Goal: Task Accomplishment & Management: Manage account settings

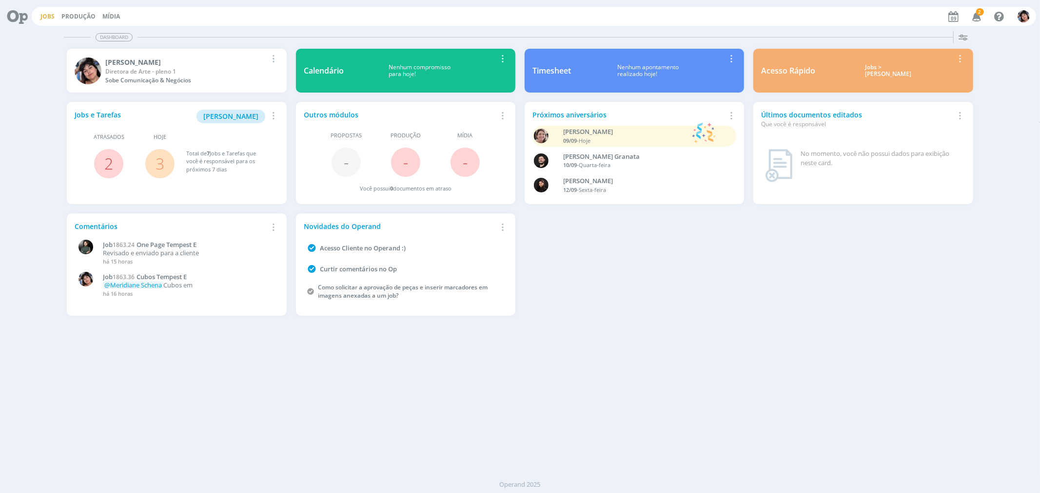
click at [42, 16] on link "Jobs" at bounding box center [47, 16] width 14 height 8
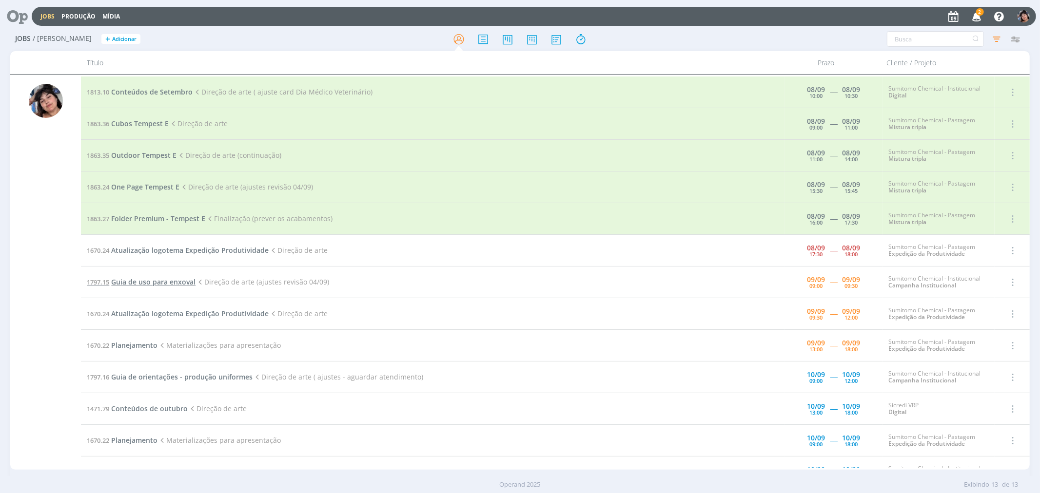
click at [170, 285] on span "Guia de uso para enxoval" at bounding box center [153, 281] width 84 height 9
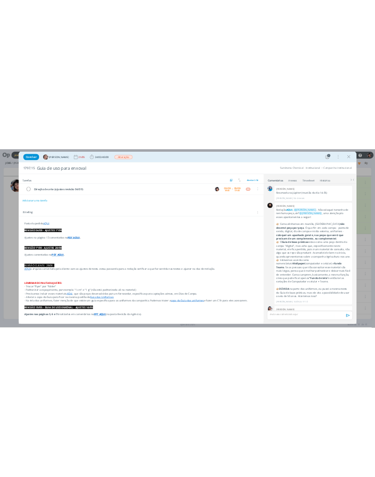
scroll to position [864, 0]
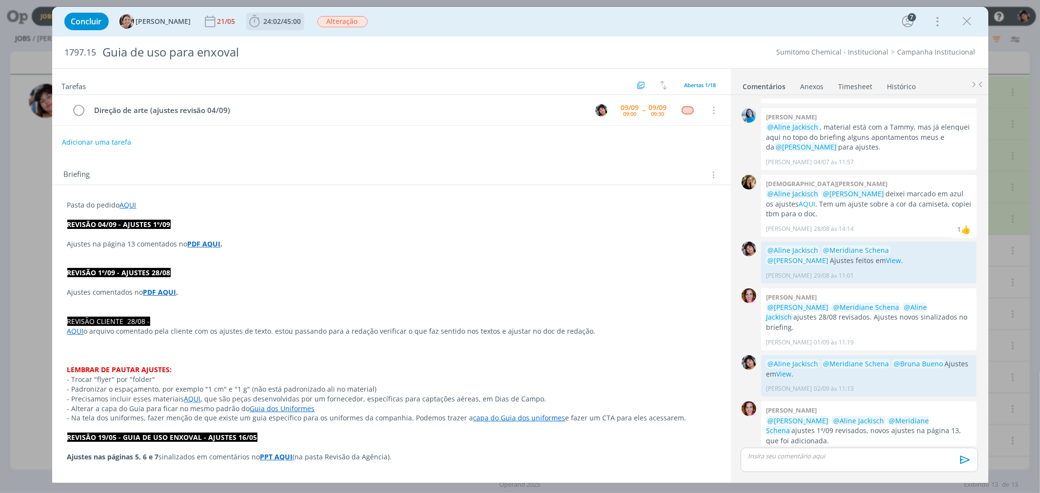
click at [284, 19] on span "45:00" at bounding box center [293, 21] width 18 height 9
click at [277, 44] on span "Iniciar" at bounding box center [287, 42] width 20 height 7
click at [210, 244] on strong "PDF AQUI" at bounding box center [204, 243] width 33 height 9
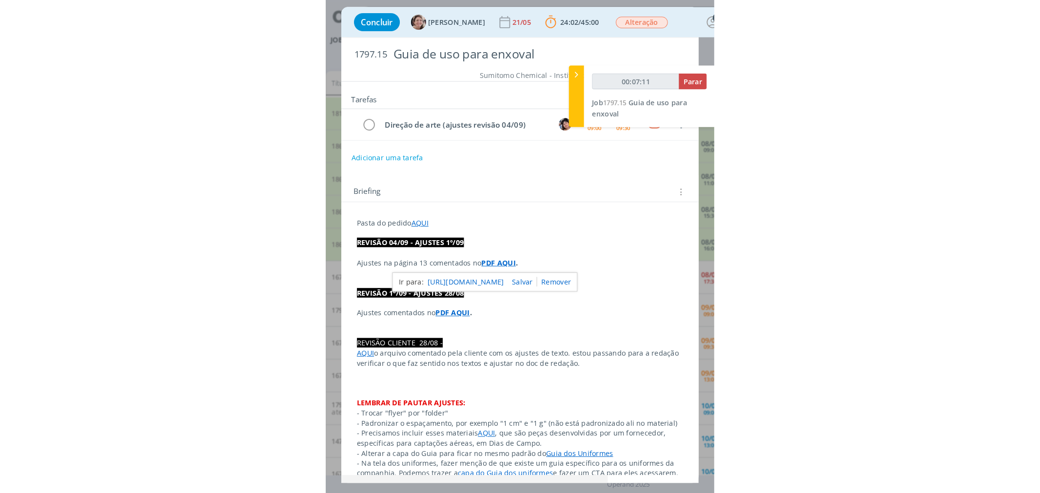
scroll to position [884, 0]
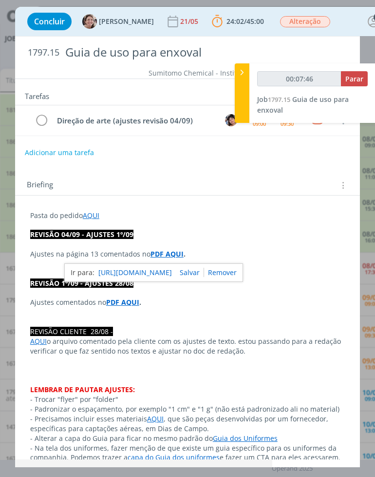
click at [284, 166] on div "Tarefas Usar Job de template Ordenar por: Prazo crescente Prazo decrescente Ord…" at bounding box center [187, 269] width 345 height 380
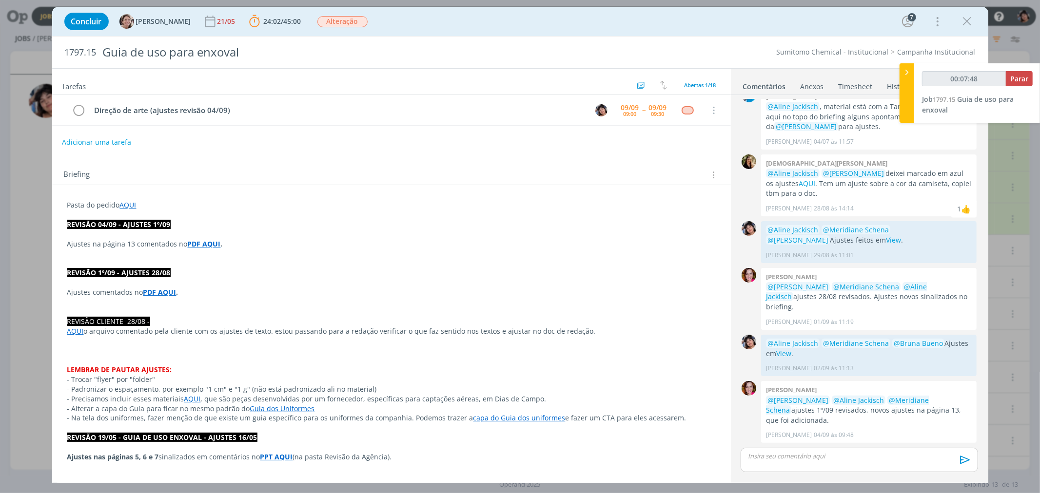
scroll to position [864, 0]
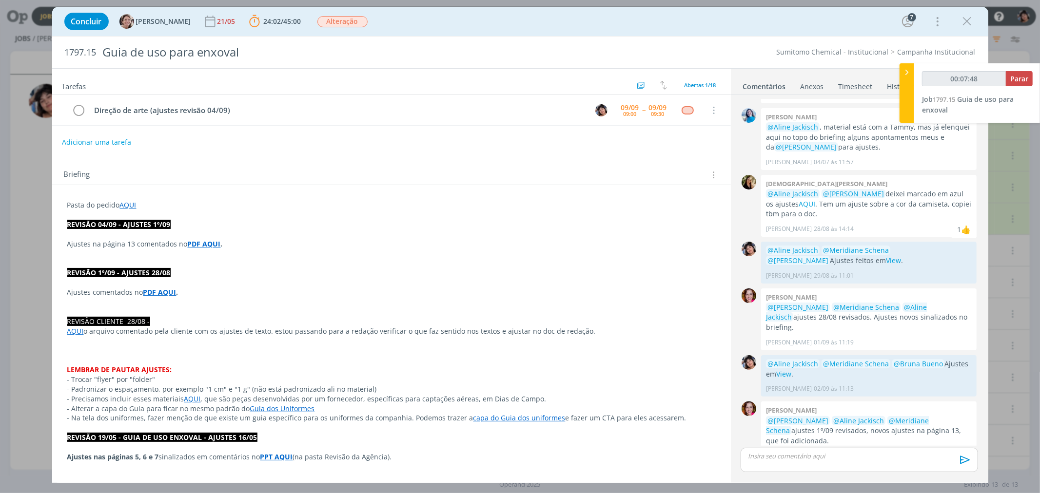
type input "00:07:49"
click at [847, 461] on div "dialog" at bounding box center [858, 460] width 237 height 24
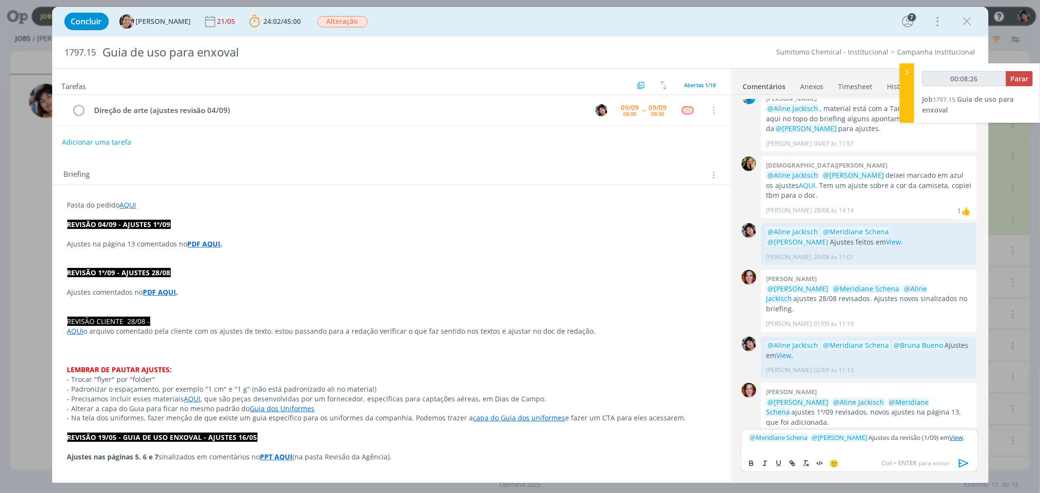
click at [963, 466] on icon "dialog" at bounding box center [963, 463] width 15 height 15
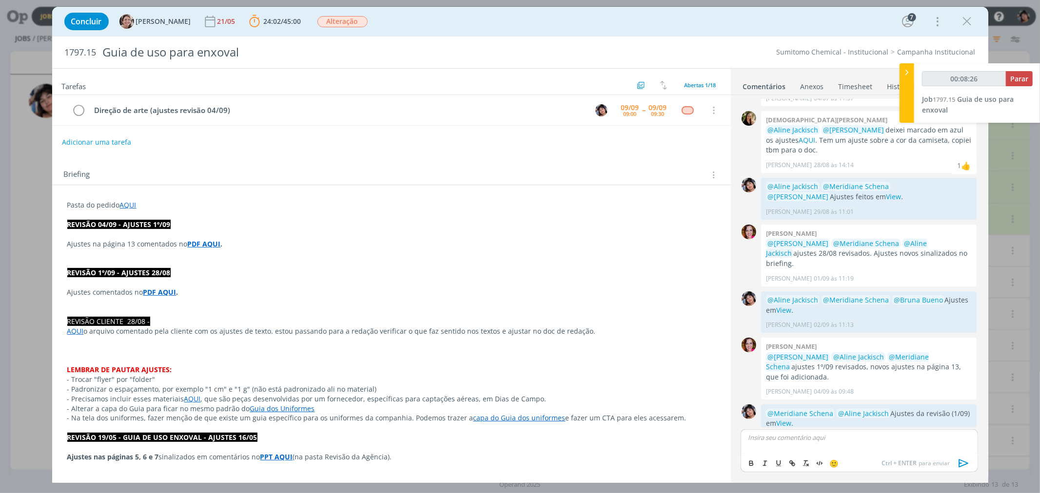
scroll to position [929, 0]
type input "00:08:28"
click at [1027, 85] on button "Parar" at bounding box center [1019, 78] width 27 height 15
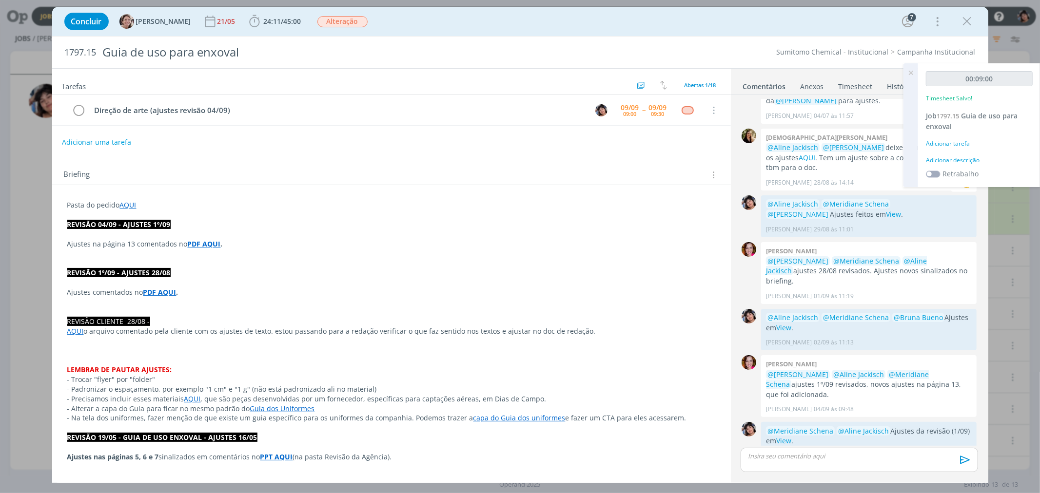
click at [947, 141] on div "Adicionar tarefa" at bounding box center [979, 143] width 107 height 9
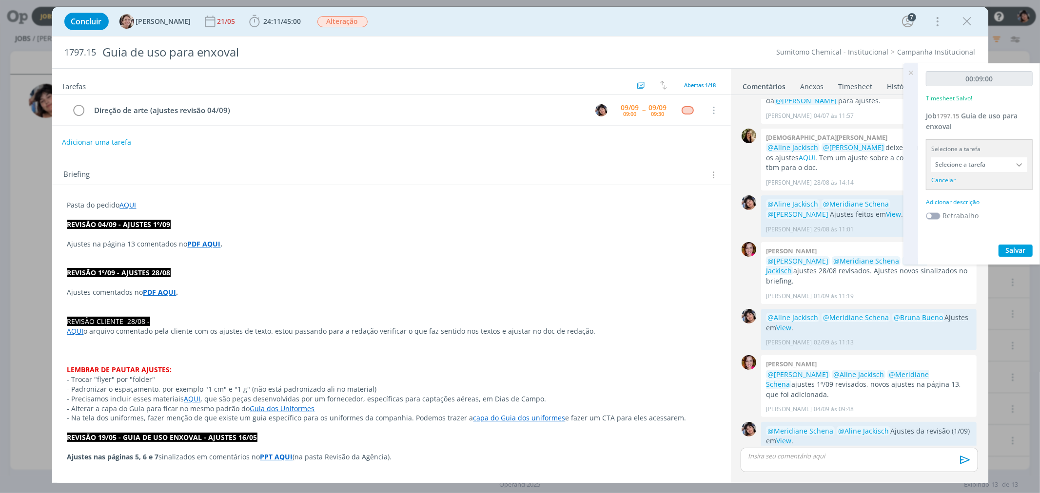
drag, startPoint x: 958, startPoint y: 174, endPoint x: 956, endPoint y: 168, distance: 6.8
click at [958, 172] on div "Selecione a tarefa Selecione a tarefa Cancelar" at bounding box center [979, 164] width 107 height 51
click at [956, 168] on input "Selecione a tarefa" at bounding box center [979, 164] width 96 height 15
click at [965, 213] on div "Direção de arte (ajustes revisão 04/09) - Eliana Hochscheidt" at bounding box center [979, 208] width 95 height 17
type input "Direção de arte (ajustes revisão 04/09)"
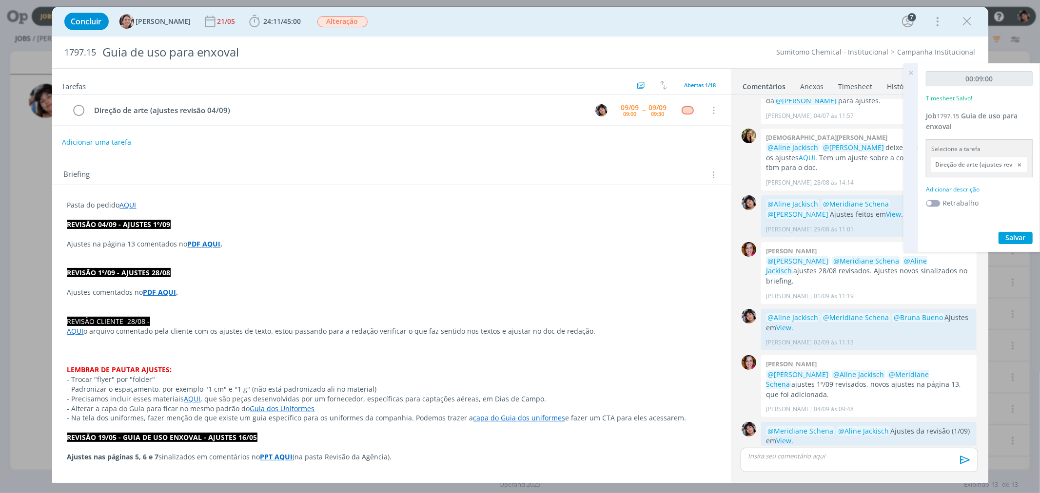
click at [959, 191] on div "Adicionar descrição" at bounding box center [979, 189] width 107 height 9
click at [966, 203] on textarea at bounding box center [979, 205] width 102 height 35
type textarea "Ajuste revisão"
click at [1009, 275] on div "00:09:00 Timesheet Salvo! Job 1797.15 Guia de uso para enxoval Selecione a tare…" at bounding box center [979, 172] width 122 height 219
click at [1008, 272] on button "Salvar" at bounding box center [1015, 269] width 34 height 12
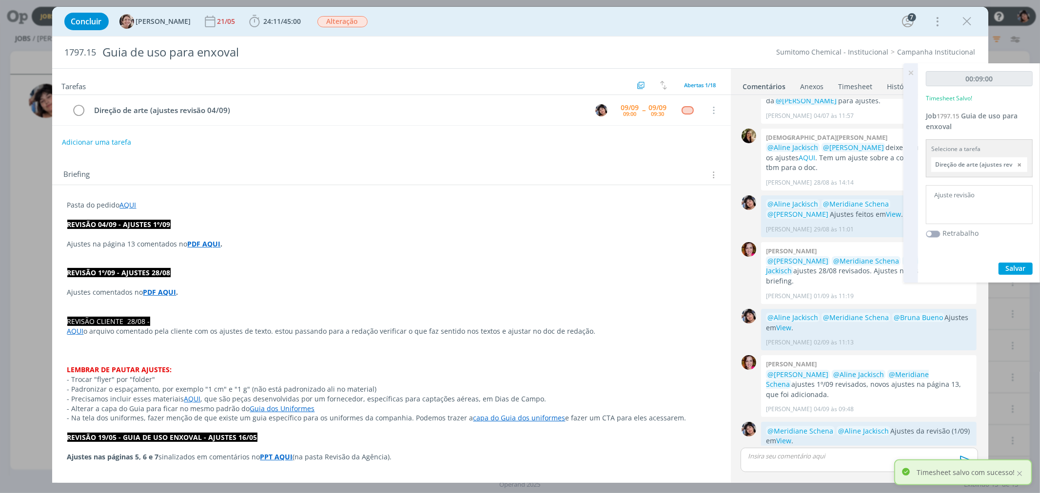
click at [907, 75] on icon at bounding box center [911, 72] width 18 height 19
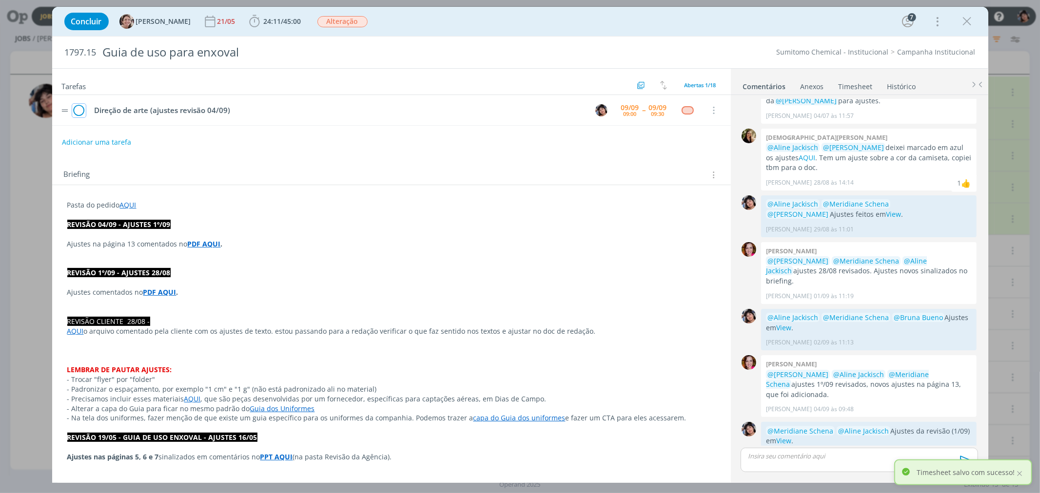
click at [80, 114] on icon "dialog" at bounding box center [79, 110] width 14 height 15
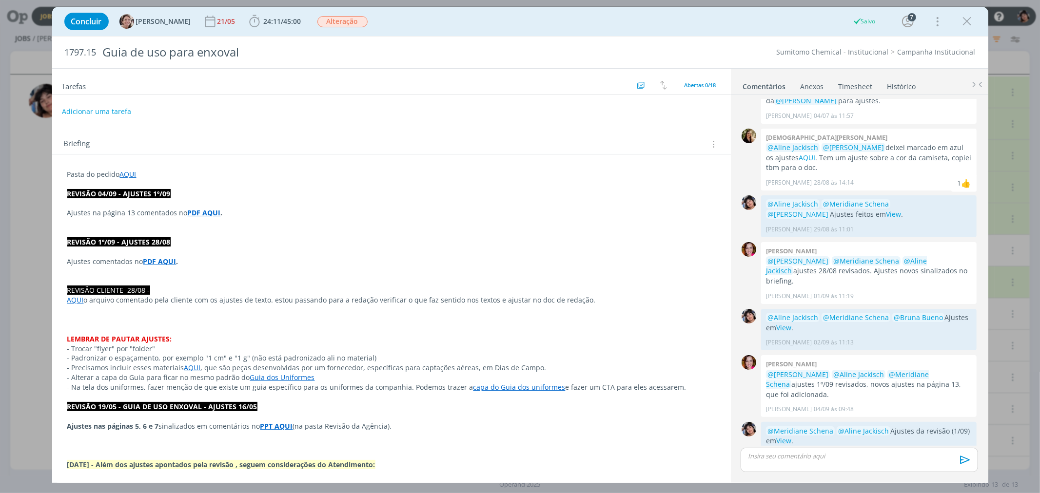
click at [846, 86] on link "Timesheet" at bounding box center [855, 85] width 35 height 14
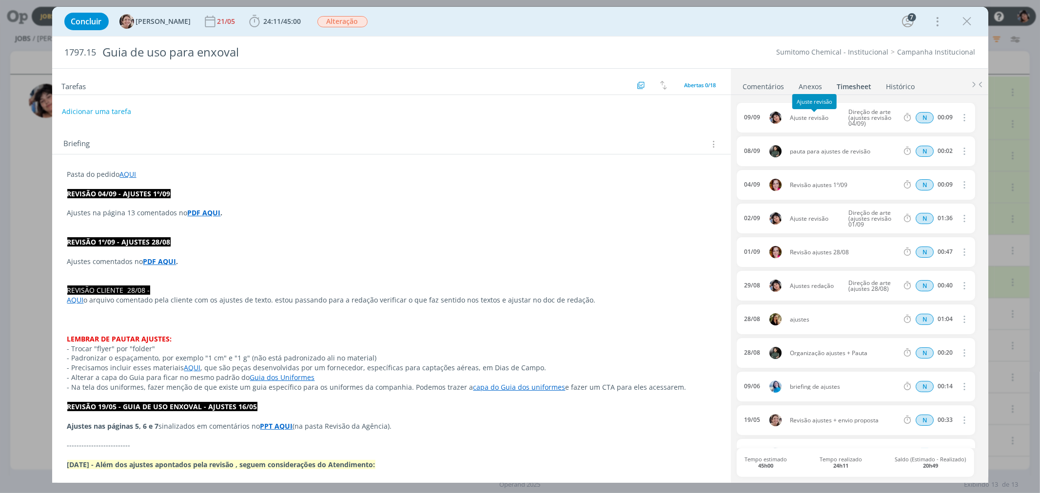
click at [797, 118] on span "Ajuste revisão" at bounding box center [815, 118] width 58 height 6
click at [971, 17] on icon "dialog" at bounding box center [967, 21] width 15 height 15
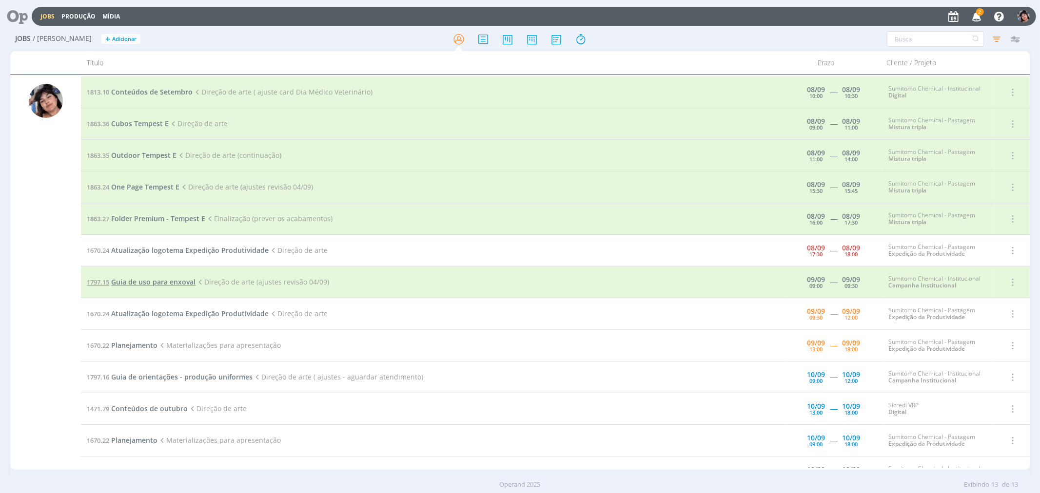
click at [157, 283] on span "Guia de uso para enxoval" at bounding box center [153, 281] width 84 height 9
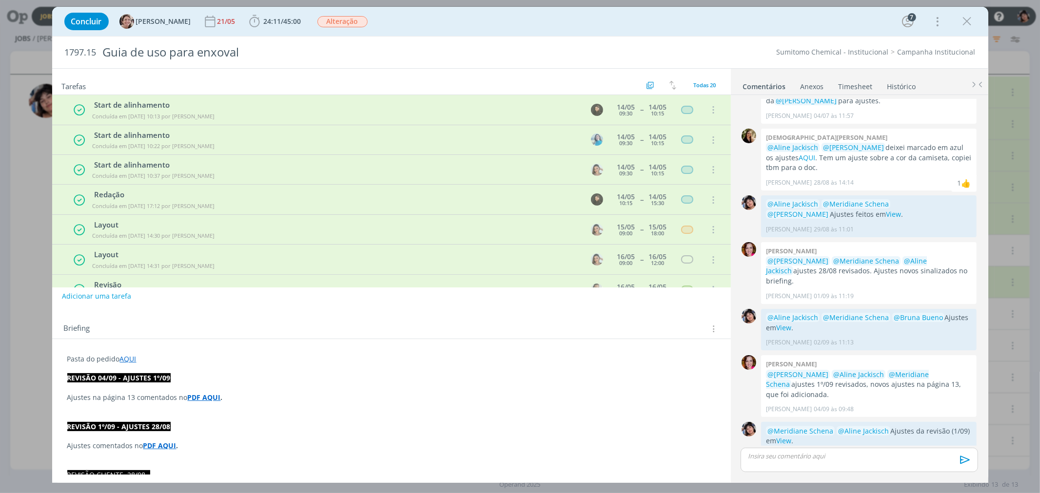
scroll to position [417, 0]
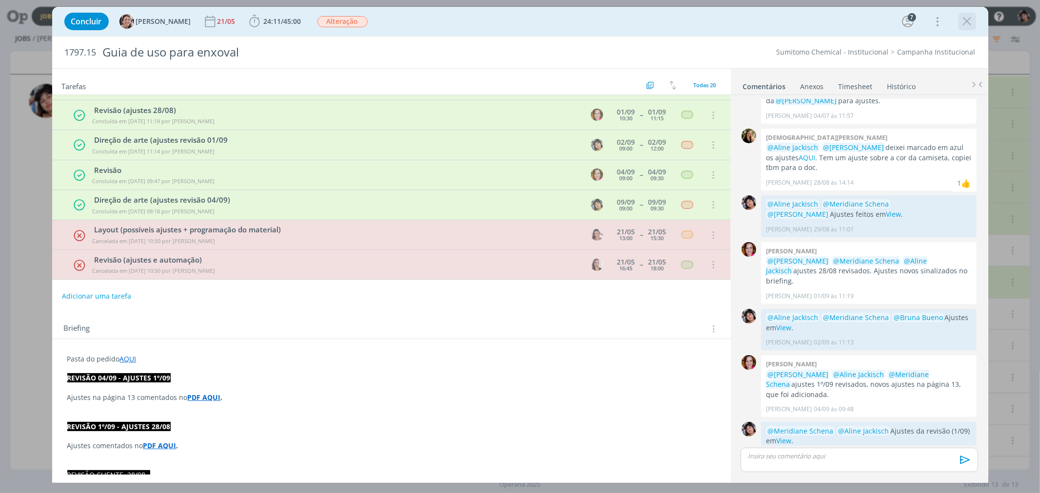
click at [964, 21] on icon "dialog" at bounding box center [967, 21] width 15 height 15
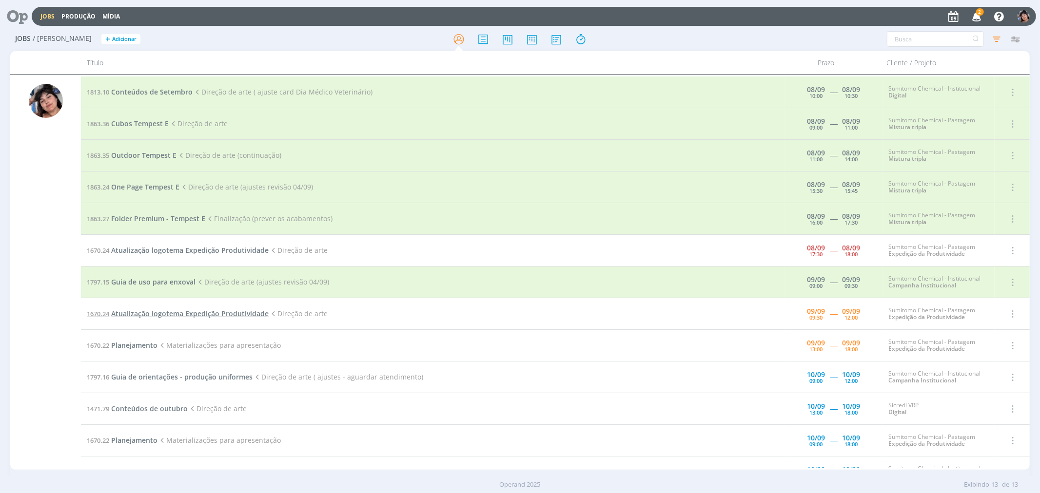
click at [118, 313] on span "Atualização logotema Expedição Produtividade" at bounding box center [189, 313] width 157 height 9
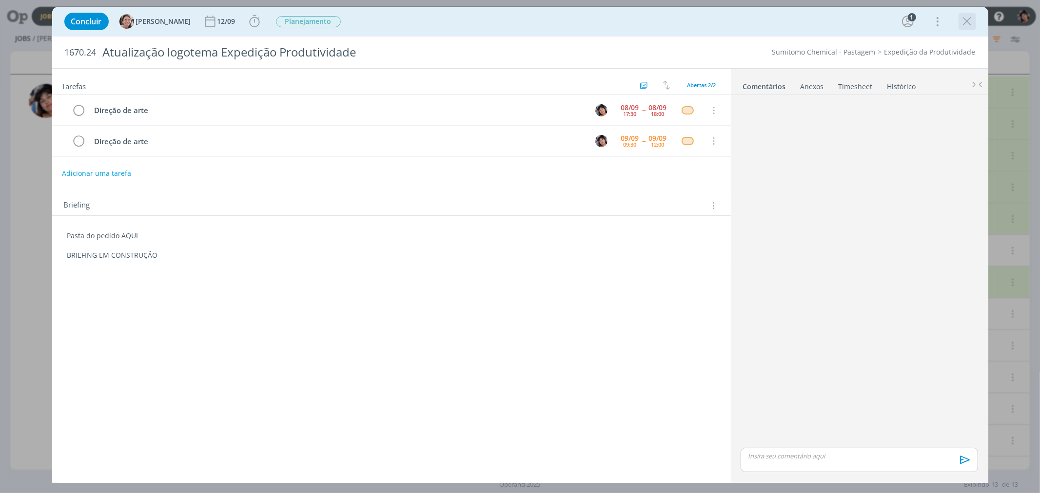
click at [975, 18] on div "dialog" at bounding box center [967, 22] width 18 height 18
click at [963, 19] on icon "dialog" at bounding box center [967, 21] width 15 height 15
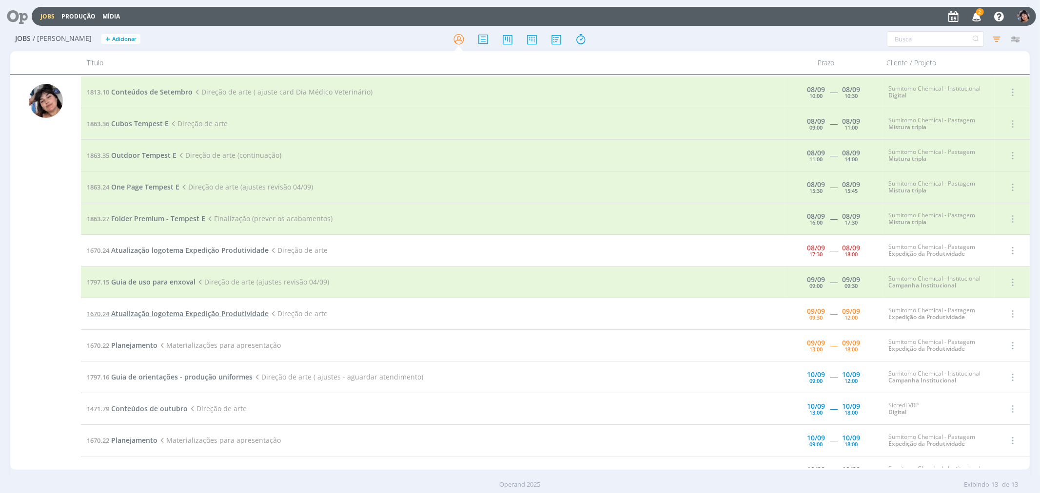
click at [139, 312] on span "Atualização logotema Expedição Produtividade" at bounding box center [189, 313] width 157 height 9
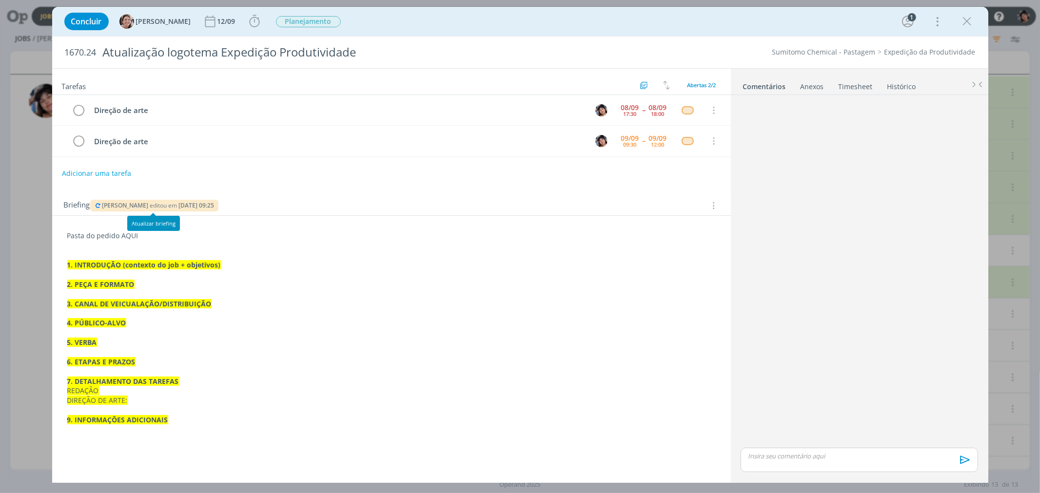
click at [114, 201] on div "Aline Jackisch editou em 09/09 às 09:25" at bounding box center [154, 206] width 129 height 12
click at [116, 203] on span "[PERSON_NAME]" at bounding box center [125, 205] width 46 height 8
click at [966, 18] on icon "dialog" at bounding box center [967, 21] width 15 height 15
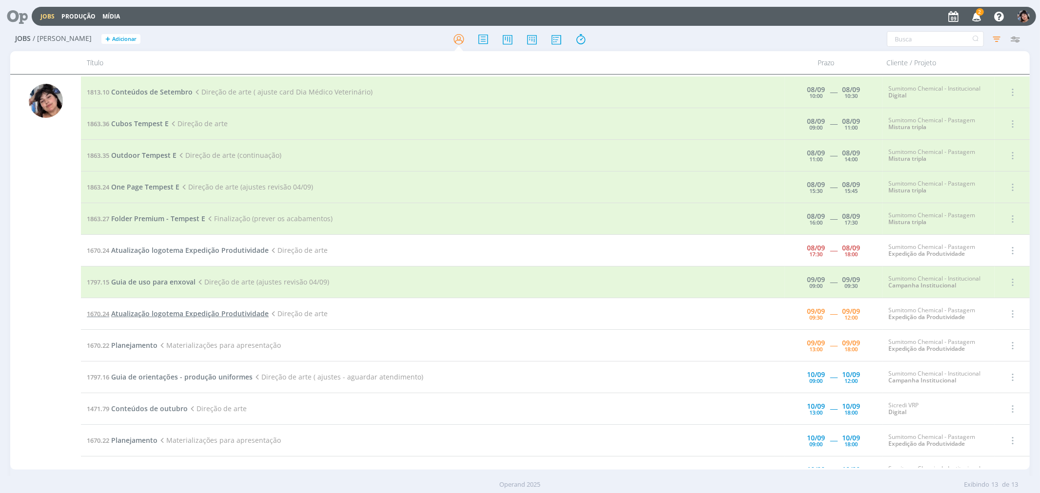
click at [152, 313] on span "Atualização logotema Expedição Produtividade" at bounding box center [189, 313] width 157 height 9
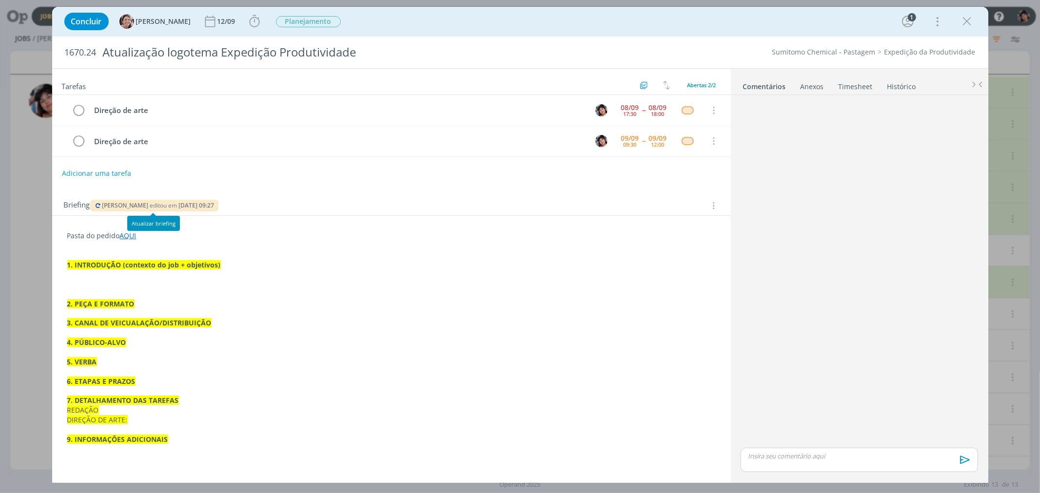
click at [103, 207] on span "[PERSON_NAME]" at bounding box center [125, 205] width 46 height 8
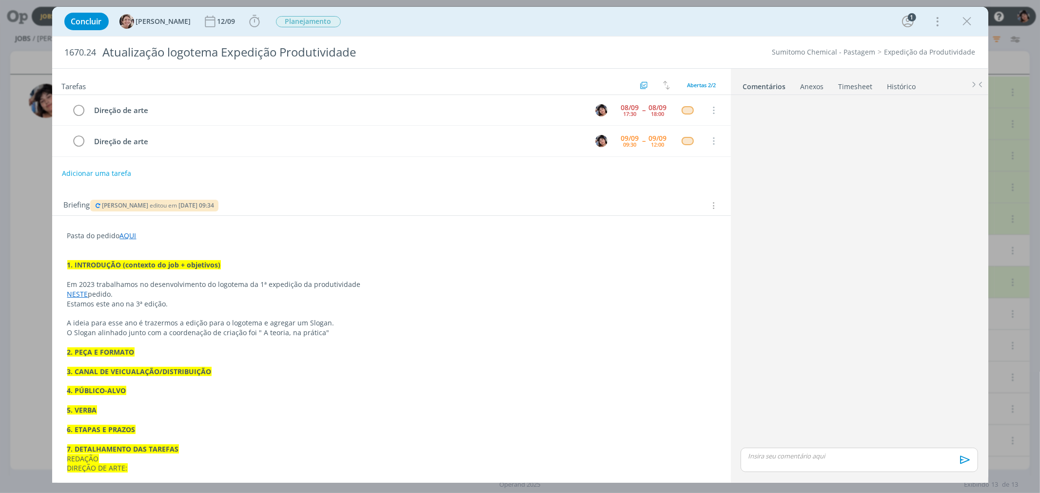
drag, startPoint x: 495, startPoint y: 281, endPoint x: 458, endPoint y: 278, distance: 36.7
click at [495, 281] on p "Em 2023 trabalhamos no desenvolvimento do logotema da 1ª expedição da produtivi…" at bounding box center [391, 285] width 648 height 10
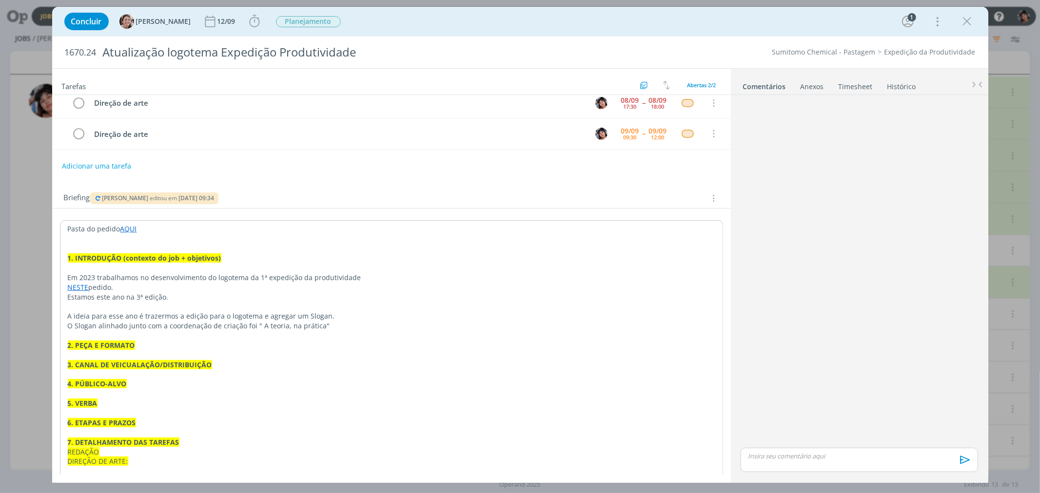
scroll to position [26, 0]
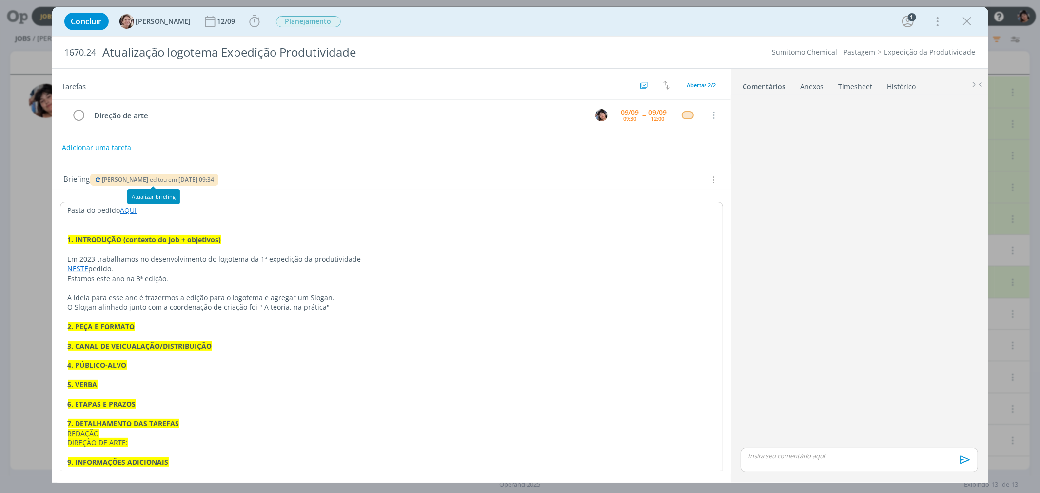
click at [99, 179] on icon "dialog" at bounding box center [99, 180] width 8 height 6
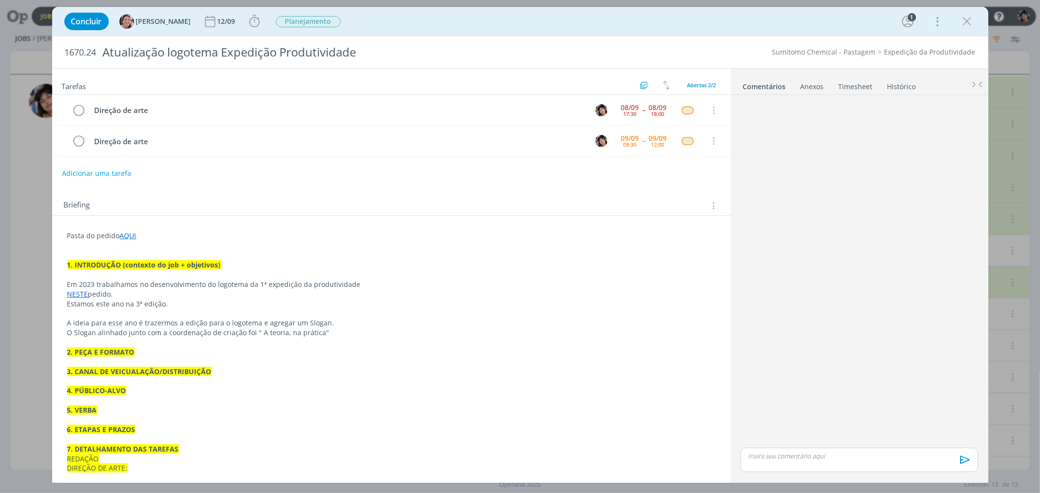
scroll to position [26, 0]
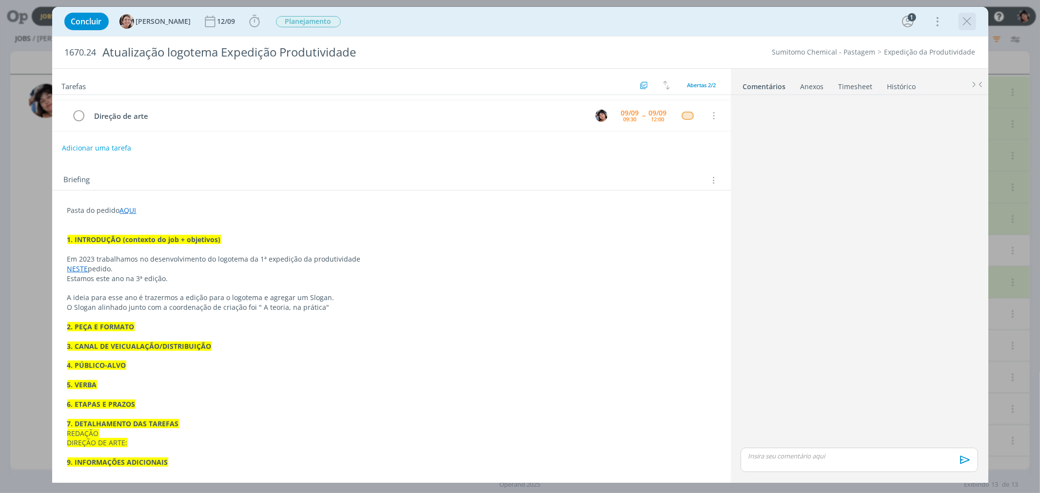
click at [975, 18] on div "dialog" at bounding box center [967, 22] width 18 height 18
click at [971, 18] on icon "dialog" at bounding box center [967, 21] width 15 height 15
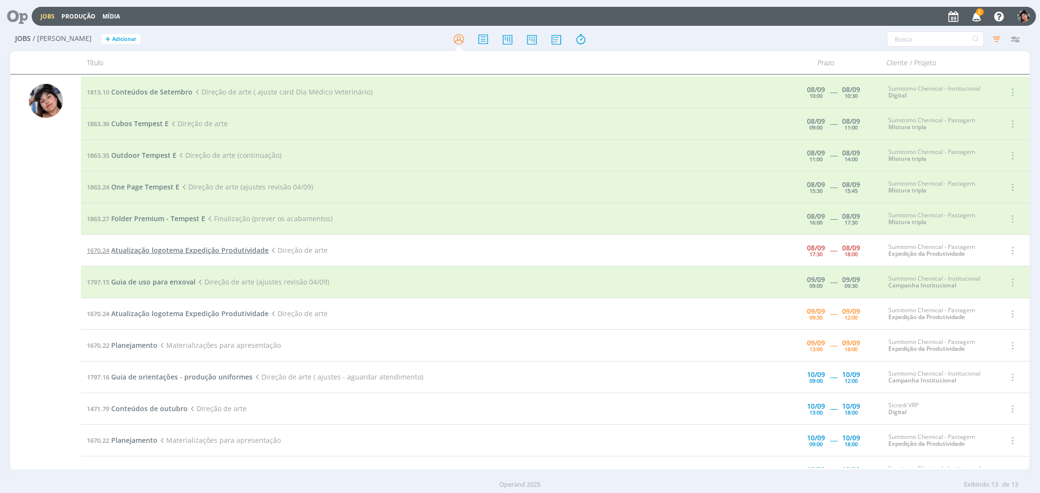
click at [174, 253] on span "Atualização logotema Expedição Produtividade" at bounding box center [189, 250] width 157 height 9
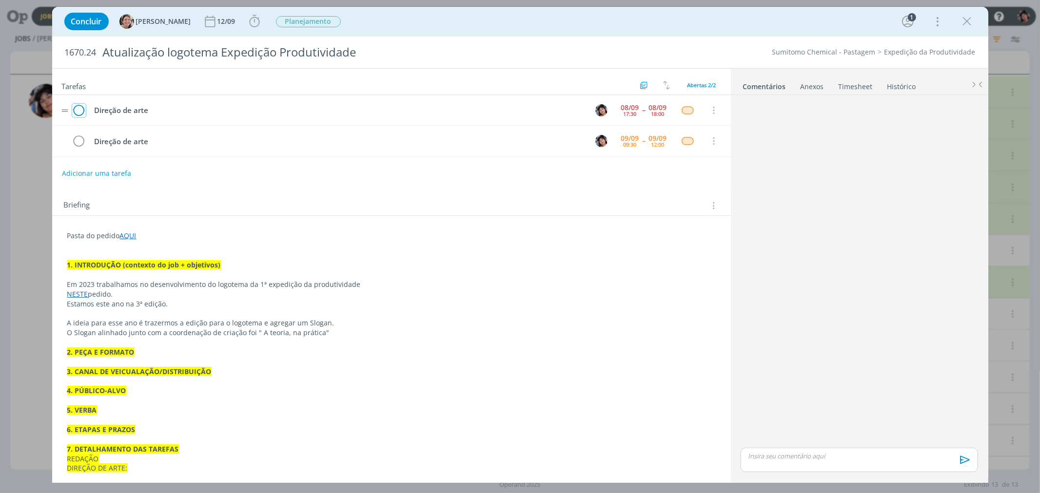
click at [76, 111] on icon "dialog" at bounding box center [79, 110] width 14 height 15
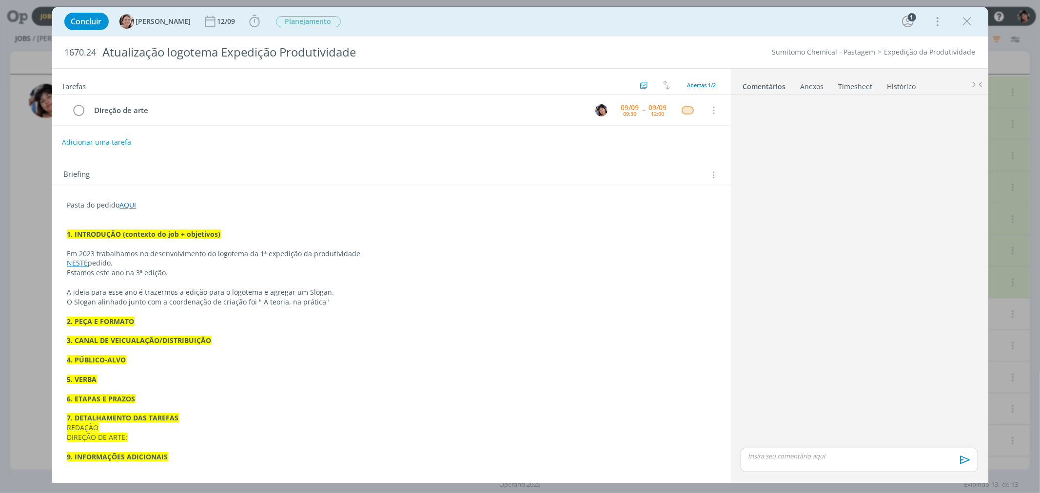
click at [82, 265] on link "NESTE" at bounding box center [77, 262] width 21 height 9
click at [106, 277] on link "https://sobeae.sharepoint.com/:f:/s/SOBEAE/EvDqdxJw-jhBlaao_zdUOJ4BV6kpWcGg-lS3…" at bounding box center [131, 281] width 74 height 13
click at [312, 349] on p "dialog" at bounding box center [391, 351] width 647 height 10
drag, startPoint x: 104, startPoint y: 298, endPoint x: 254, endPoint y: 288, distance: 150.5
click at [254, 288] on div "Pasta do pedido AQUI 1. INTRODUÇÃO (contexto do job + objetivos) Em 2023 trabal…" at bounding box center [391, 331] width 663 height 269
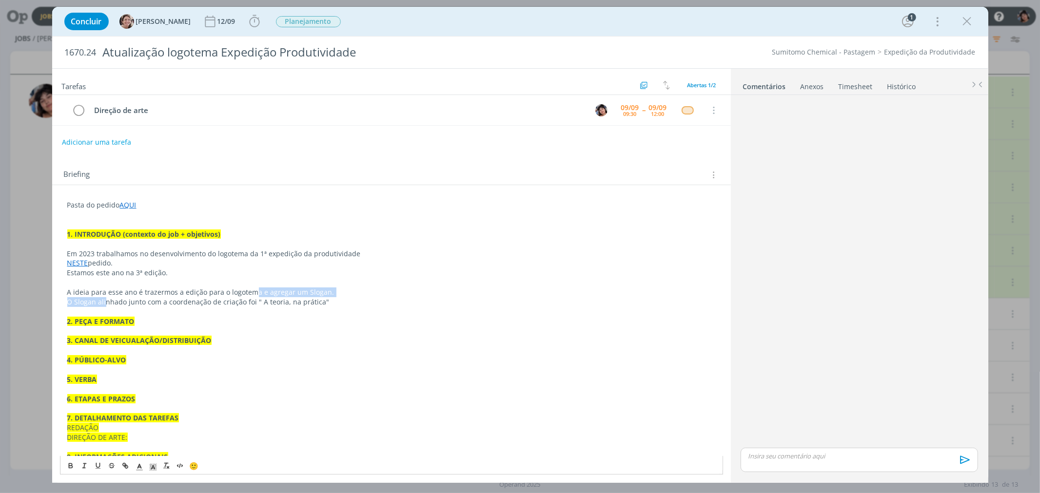
click at [254, 288] on p "A ideia para esse ano é trazermos a edição para o logotema e agregar um Slogan." at bounding box center [391, 293] width 648 height 10
drag, startPoint x: 88, startPoint y: 304, endPoint x: 262, endPoint y: 301, distance: 174.1
click at [262, 301] on p "O Slogan alinhado junto com a coordenação de criação foi " A teoria, na prática"" at bounding box center [391, 302] width 648 height 10
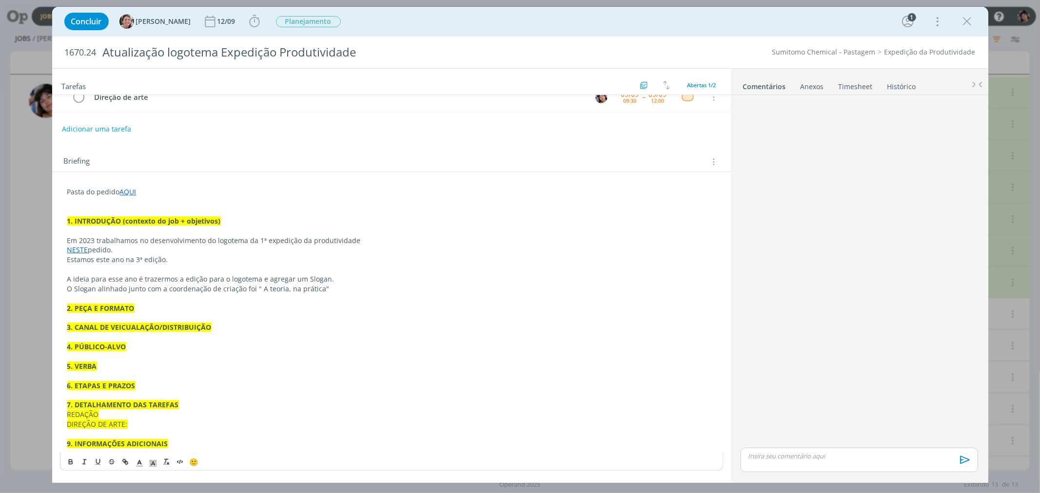
click at [223, 359] on p "dialog" at bounding box center [391, 357] width 648 height 10
click at [963, 26] on icon "dialog" at bounding box center [967, 21] width 15 height 15
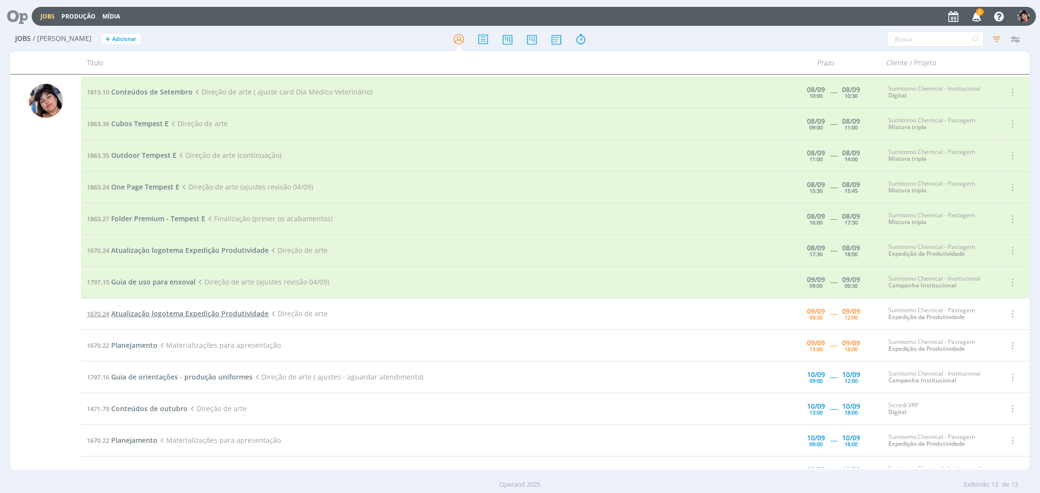
click at [172, 319] on td "1670.24 Atualização logotema Expedição Produtividade Direção de arte" at bounding box center [433, 314] width 704 height 32
click at [172, 317] on span "Atualização logotema Expedição Produtividade" at bounding box center [189, 313] width 157 height 9
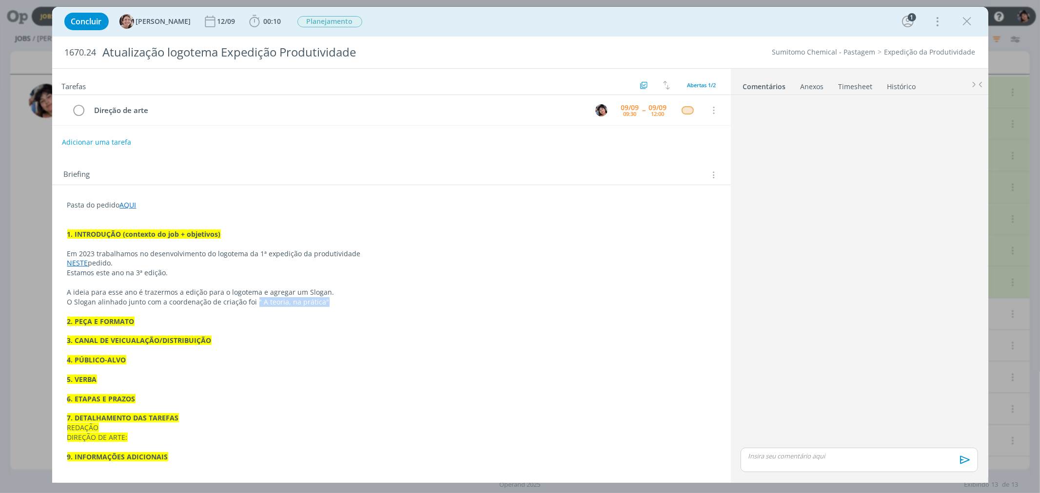
drag, startPoint x: 323, startPoint y: 301, endPoint x: 253, endPoint y: 305, distance: 69.3
click at [253, 305] on p "O Slogan alinhado junto com a coordenação de criação foi " A teoria, na prática"" at bounding box center [391, 302] width 648 height 10
click at [149, 273] on p "Estamos este ano na 3ª edição." at bounding box center [391, 274] width 647 height 10
click at [162, 303] on p "O Slogan alinhado junto com a coordenação de criação foi " A teoria, na prática"" at bounding box center [391, 303] width 647 height 10
click at [195, 249] on p "dialog" at bounding box center [391, 245] width 647 height 10
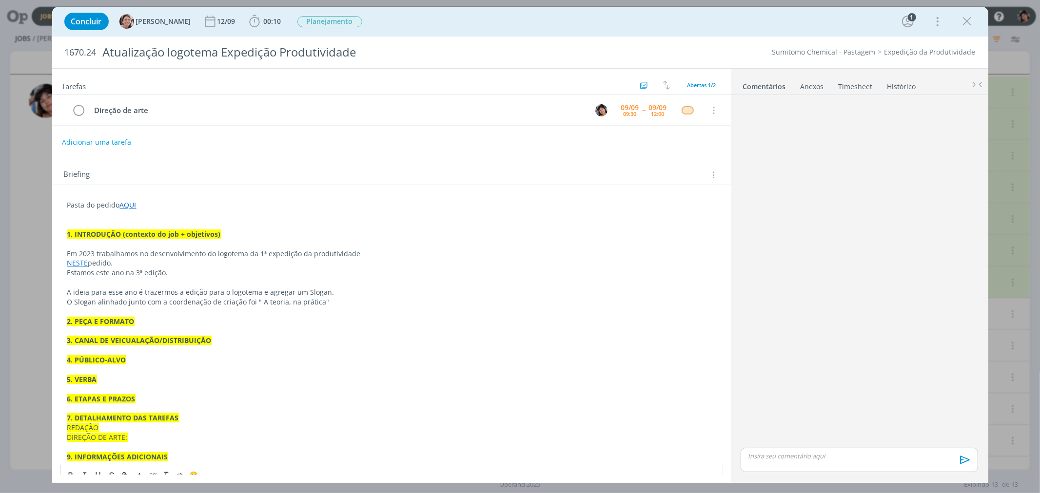
drag, startPoint x: 968, startPoint y: 25, endPoint x: 951, endPoint y: 44, distance: 25.9
click at [968, 25] on icon "dialog" at bounding box center [967, 21] width 15 height 15
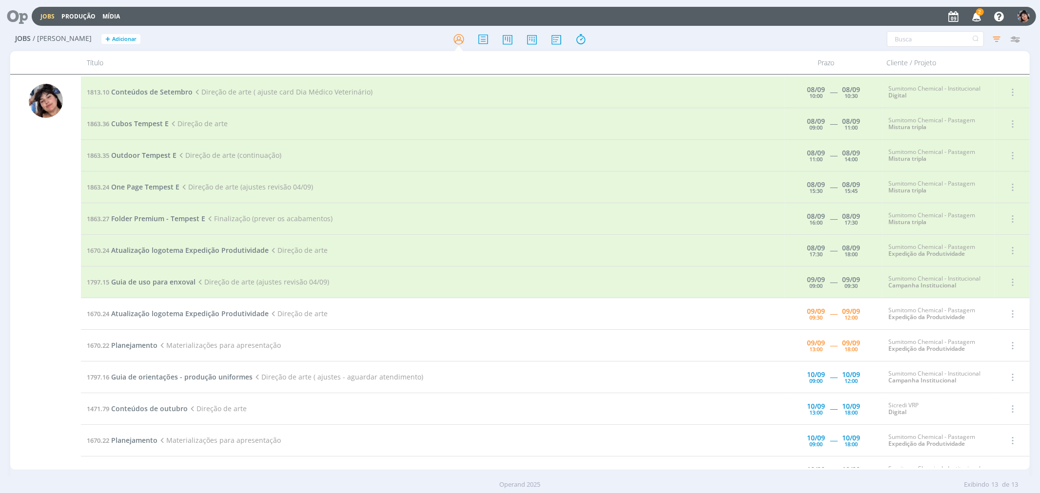
click at [973, 20] on icon "button" at bounding box center [976, 16] width 17 height 17
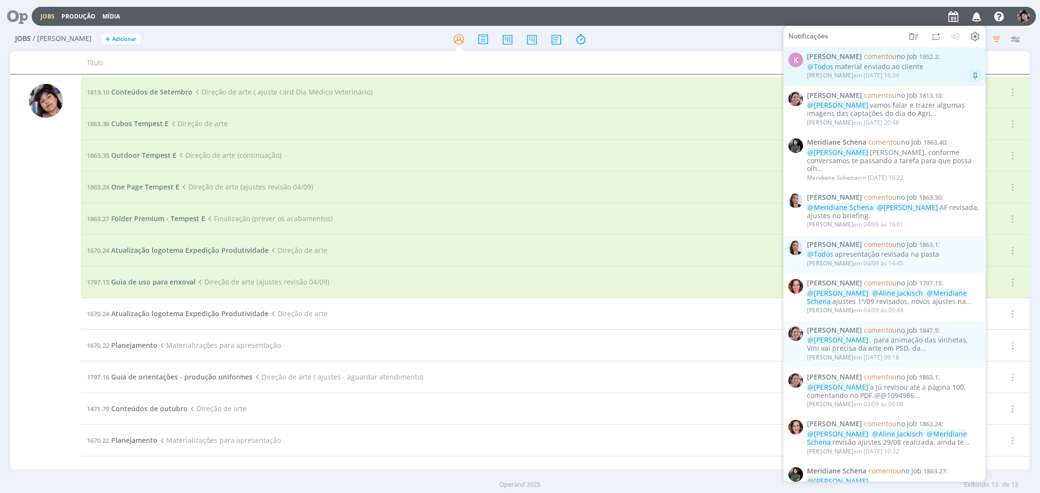
click at [941, 72] on div "Karoline Arend em 05/09 às 16:34" at bounding box center [894, 76] width 174 height 10
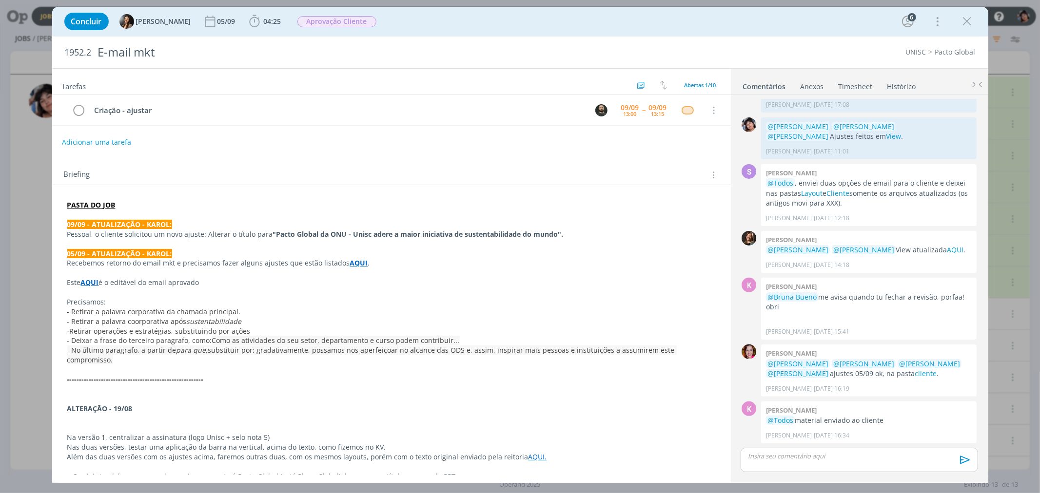
click at [915, 53] on link "UNISC" at bounding box center [916, 51] width 20 height 9
click at [939, 54] on link "Pacto Global" at bounding box center [955, 51] width 40 height 9
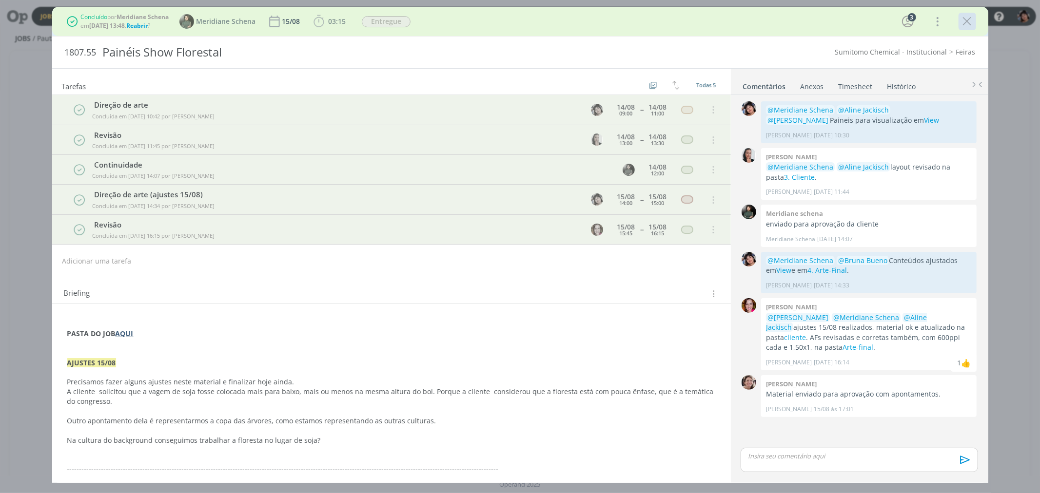
click at [966, 18] on icon "dialog" at bounding box center [967, 21] width 15 height 15
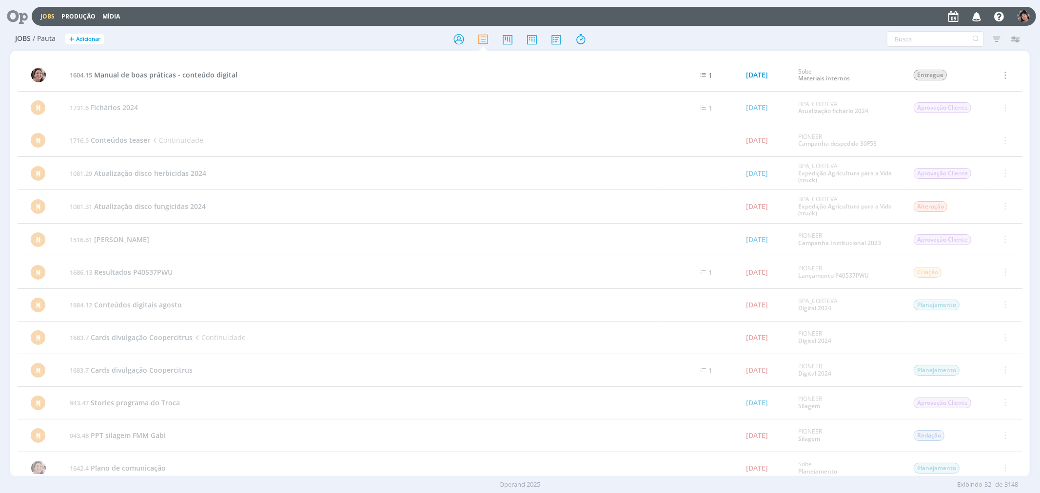
click at [40, 16] on link "Jobs" at bounding box center [47, 16] width 14 height 8
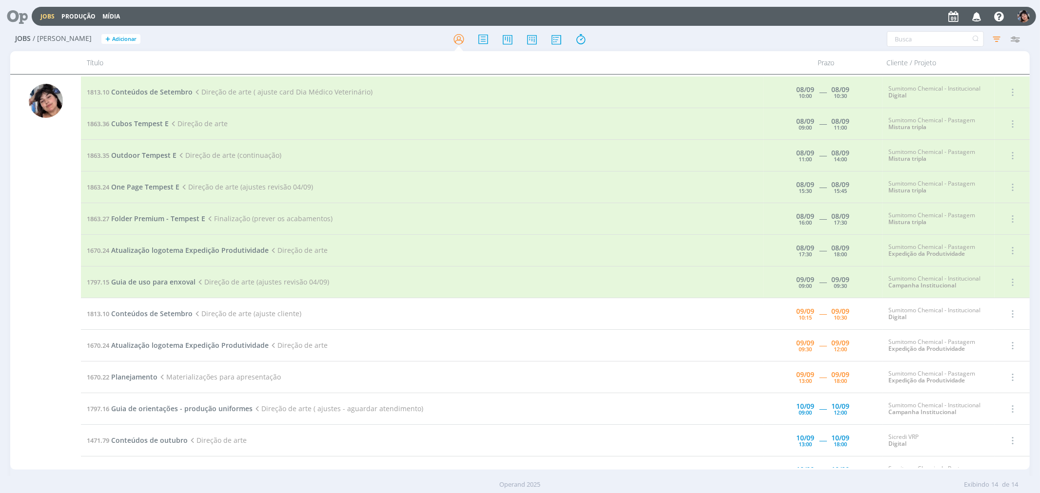
click at [158, 319] on td "1813.10 Conteúdos de Setembro Direção de arte (ajuste cliente)" at bounding box center [422, 314] width 682 height 32
click at [155, 312] on span "Conteúdos de Setembro" at bounding box center [151, 313] width 81 height 9
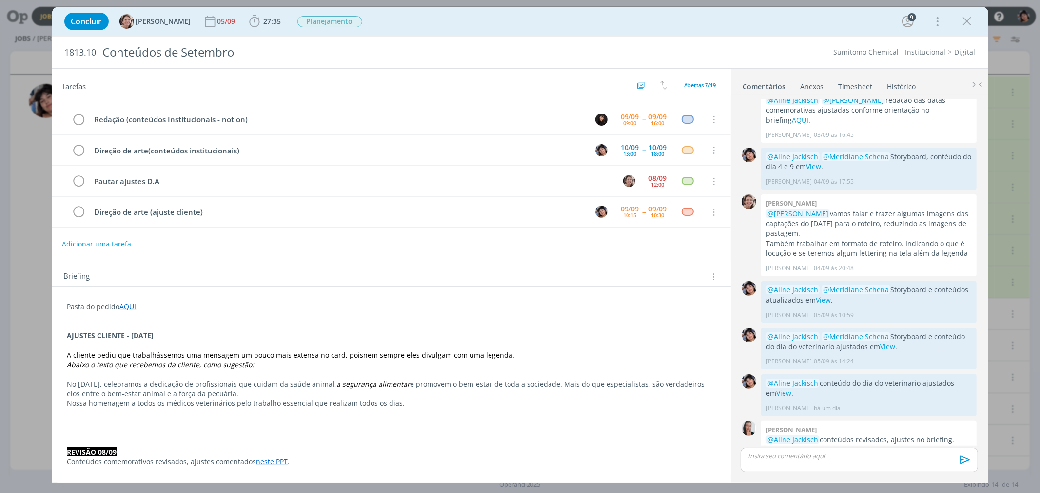
scroll to position [53, 0]
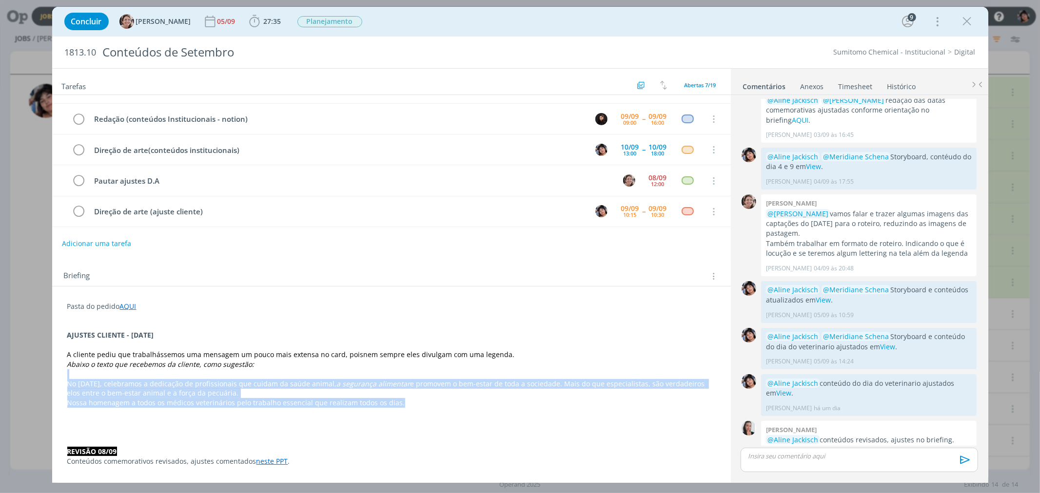
drag, startPoint x: 396, startPoint y: 401, endPoint x: 51, endPoint y: 373, distance: 345.8
click at [51, 373] on div "Concluir Aline Jackisch 05/09 27:35 Iniciar Apontar Data * 09/09/2025 Horas * 0…" at bounding box center [520, 246] width 1040 height 493
click at [108, 386] on p "No Dia do Médico Veterinário, celebramos a dedicação de profissionais que cuida…" at bounding box center [391, 389] width 647 height 19
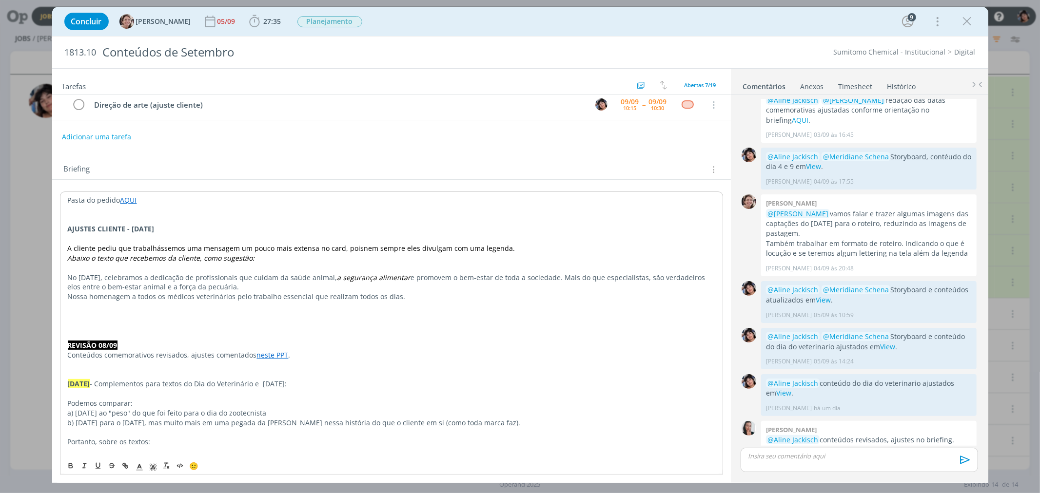
scroll to position [160, 0]
click at [167, 286] on p "No Dia do Médico Veterinário, celebramos a dedicação de profissionais que cuida…" at bounding box center [391, 281] width 648 height 19
drag, startPoint x: 386, startPoint y: 278, endPoint x: 66, endPoint y: 275, distance: 319.3
click at [67, 275] on p "No Dia do Médico Veterinário, celebramos a dedicação de profissionais que cuida…" at bounding box center [391, 281] width 648 height 19
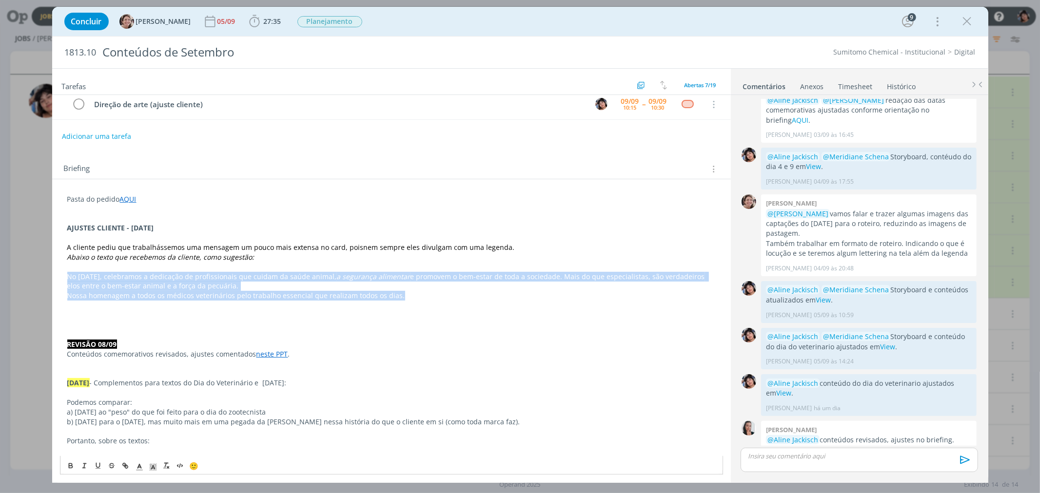
drag, startPoint x: 407, startPoint y: 296, endPoint x: 67, endPoint y: 280, distance: 340.2
copy div "No Dia do Médico Veterinário, celebramos a dedicação de profissionais que cuida…"
click at [200, 300] on p "Nossa homenagem a todos os médicos veterinários pelo trabalho essencial que rea…" at bounding box center [391, 296] width 648 height 10
drag, startPoint x: 403, startPoint y: 296, endPoint x: 52, endPoint y: 275, distance: 351.6
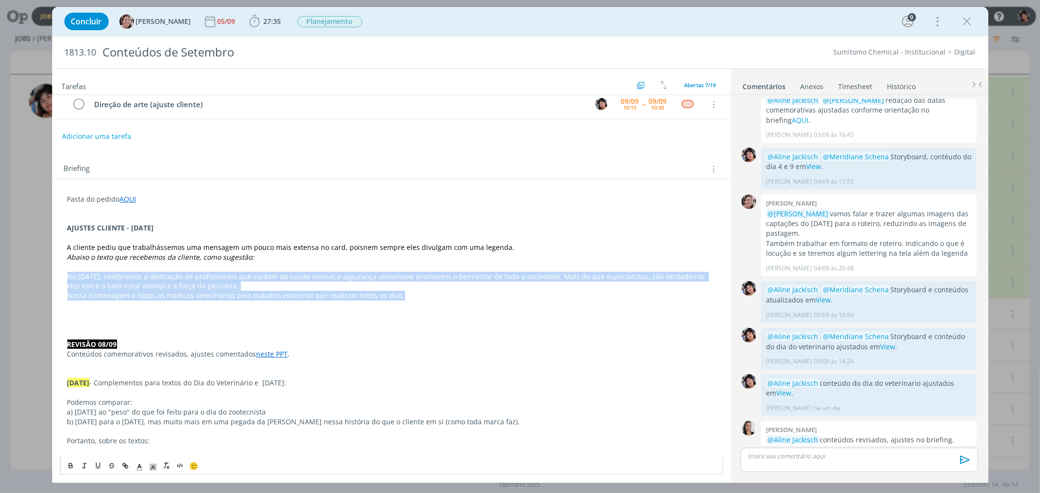
copy div "No Dia do Médico Veterinário, celebramos a dedicação de profissionais que cuida…"
click at [127, 276] on p "No Dia do Médico Veterinário, celebramos a dedicação de profissionais que cuida…" at bounding box center [391, 281] width 648 height 19
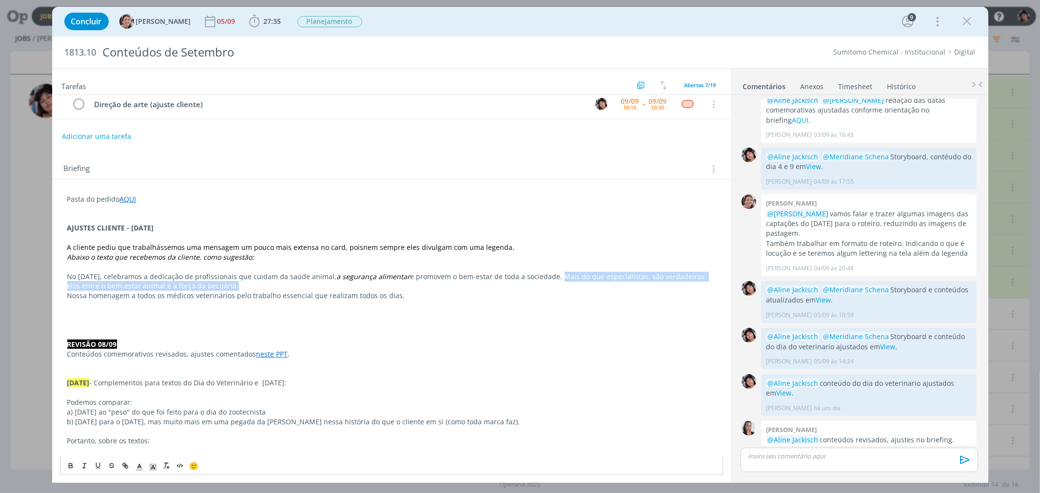
drag, startPoint x: 614, startPoint y: 276, endPoint x: 281, endPoint y: 285, distance: 333.6
click at [281, 285] on p "No Dia do Médico Veterinário, celebramos a dedicação de profissionais que cuida…" at bounding box center [391, 281] width 648 height 19
copy p "Mais do que especialistas, são verdadeiros elos entre o bem-estar animal e a fo…"
click at [231, 284] on p "No Dia do Médico Veterinário, celebramos a dedicação de profissionais que cuida…" at bounding box center [391, 281] width 648 height 19
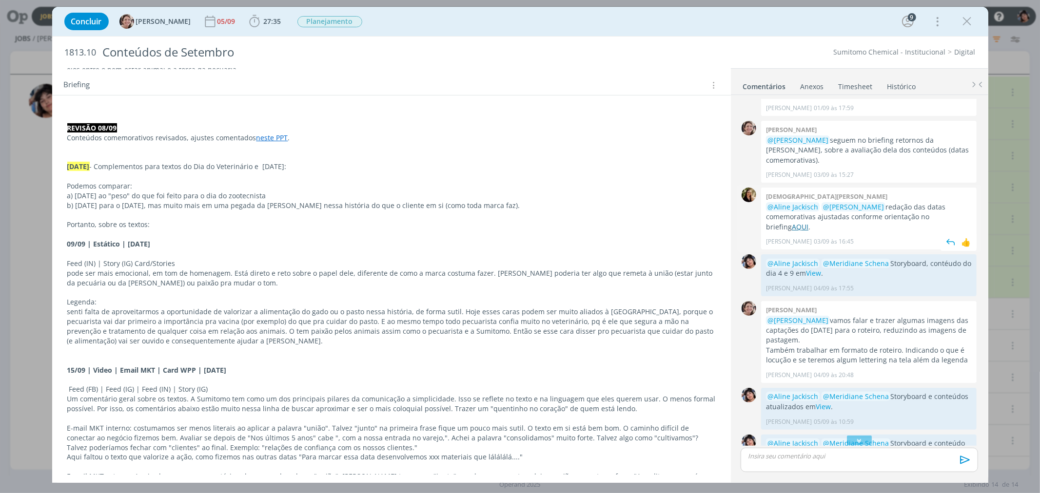
scroll to position [114, 0]
click at [808, 223] on link "AQUI" at bounding box center [800, 227] width 17 height 9
click at [772, 456] on p "dialog" at bounding box center [858, 456] width 221 height 9
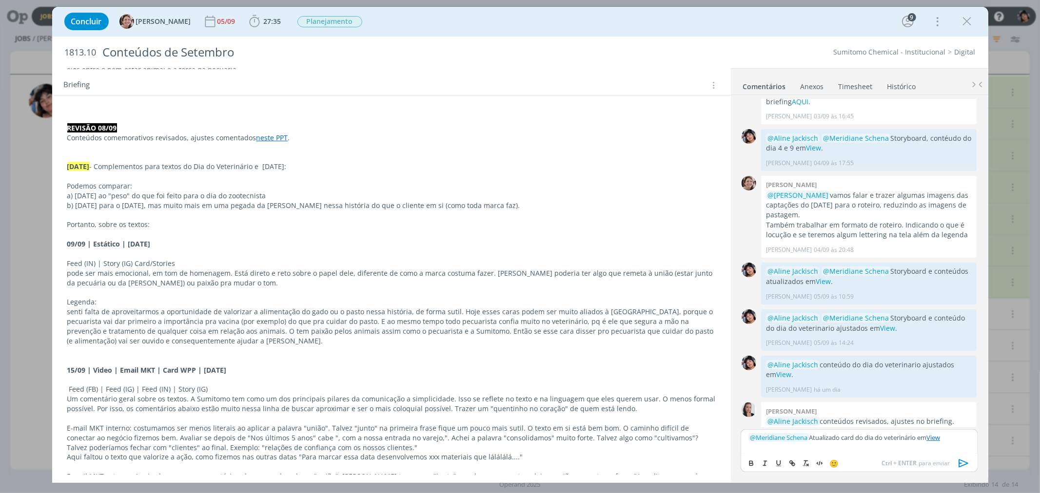
click at [951, 442] on p "﻿ @ Meridiane Schena ﻿ Atualizado card do dia do veterinário em View" at bounding box center [858, 437] width 221 height 9
click at [965, 460] on icon "dialog" at bounding box center [963, 463] width 15 height 15
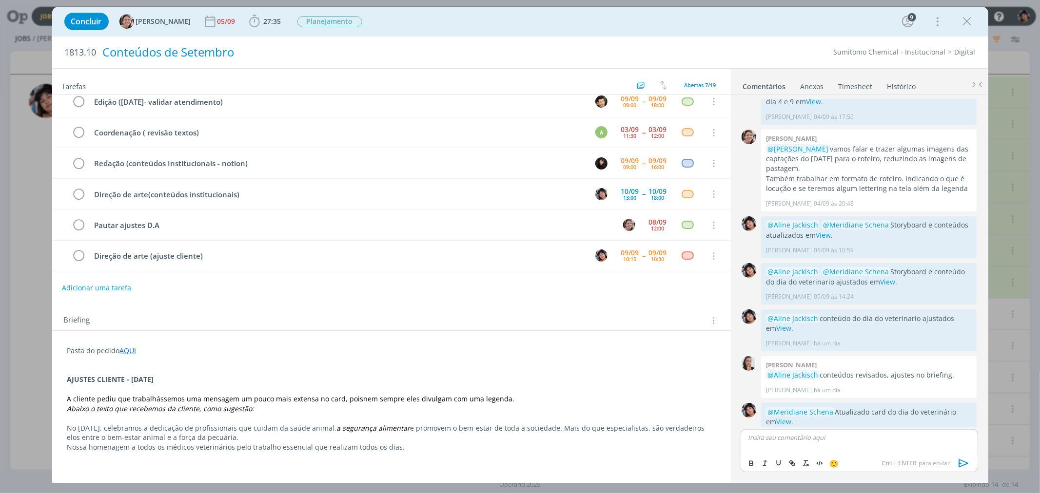
scroll to position [0, 0]
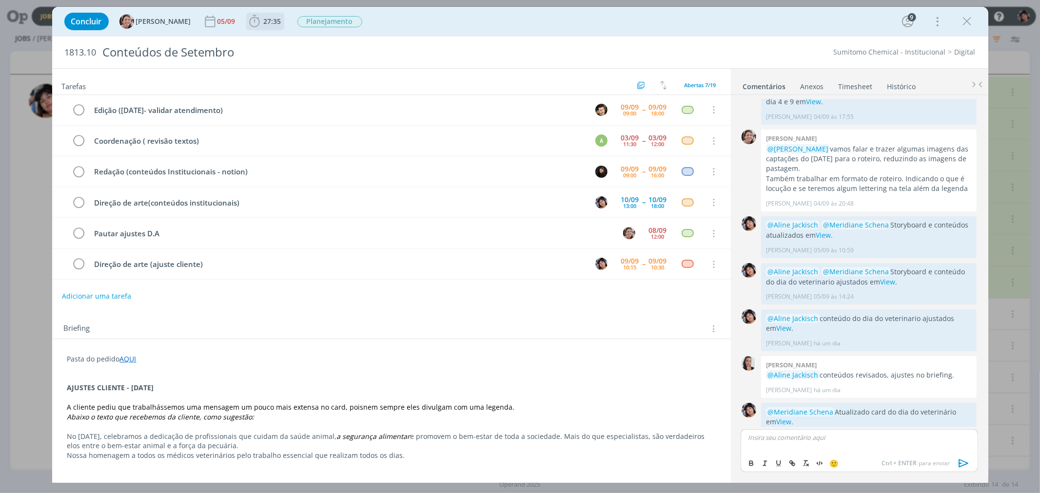
click at [264, 20] on span "27:35" at bounding box center [273, 21] width 18 height 9
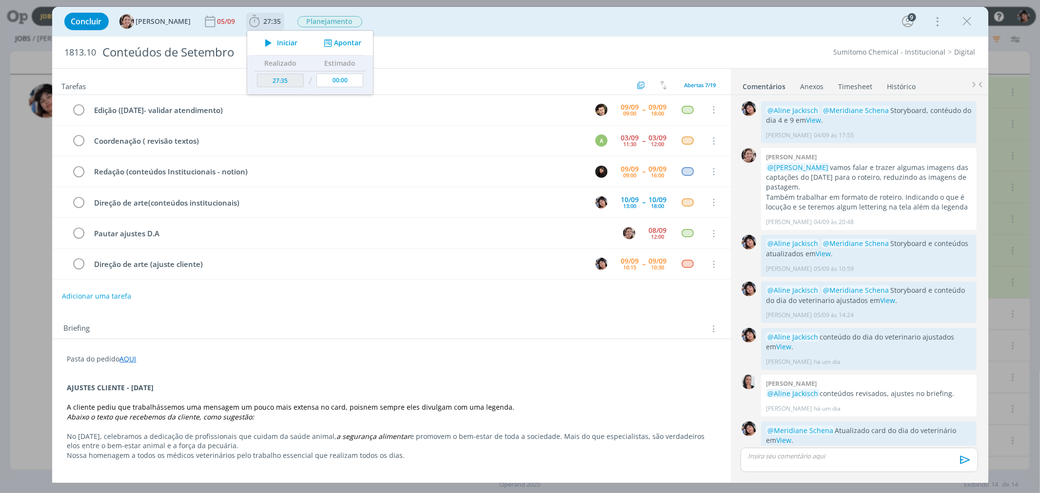
click at [330, 39] on button "Apontar" at bounding box center [341, 43] width 40 height 10
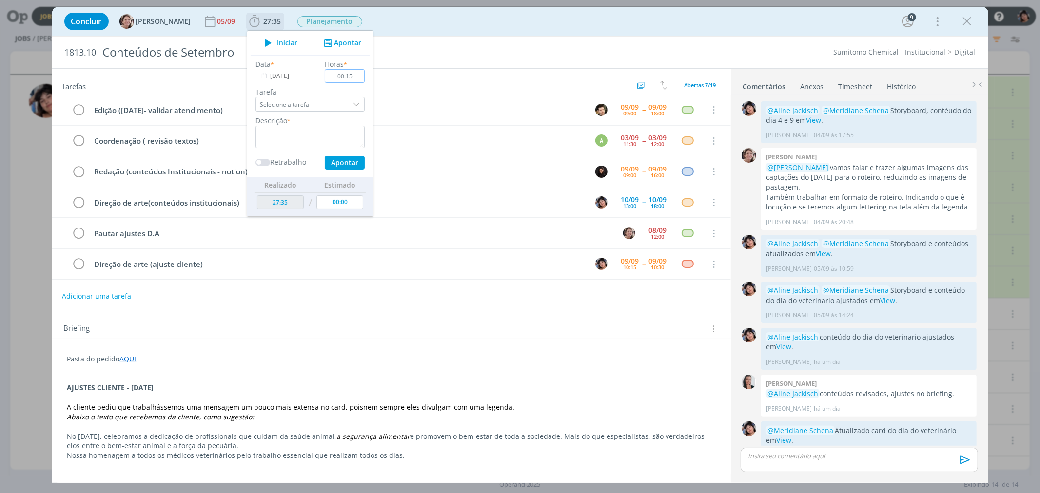
type input "00:15"
click at [350, 104] on div "dialog" at bounding box center [357, 104] width 15 height 15
click at [350, 106] on div "dialog" at bounding box center [357, 104] width 15 height 15
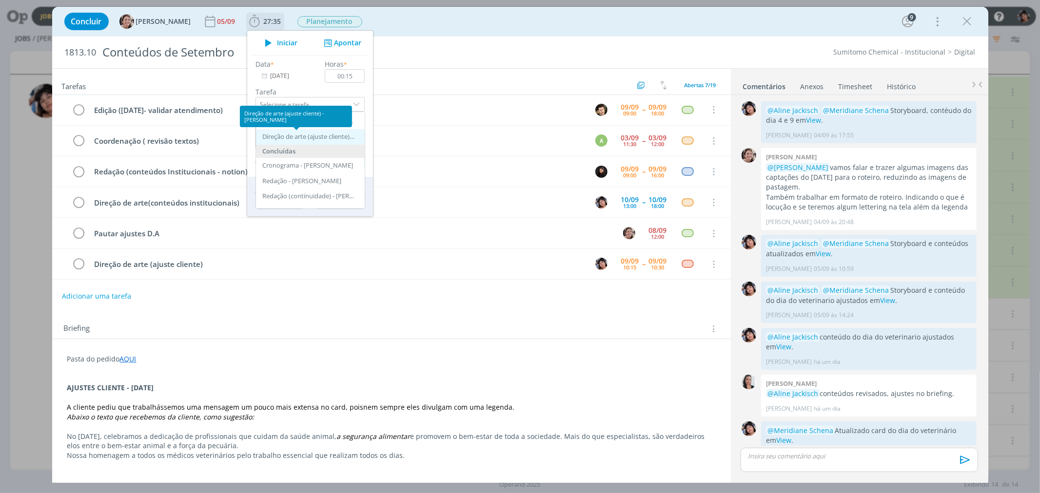
scroll to position [103, 0]
click at [276, 137] on div "Direção de arte (ajuste cliente) - Eliana Hochscheidt" at bounding box center [308, 137] width 93 height 8
type input "Direção de arte (ajuste cliente)"
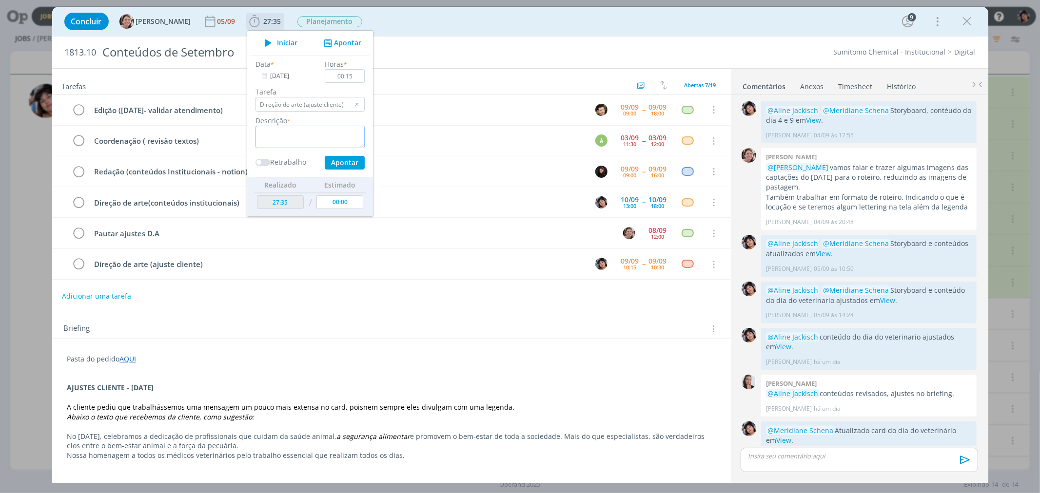
click at [291, 135] on textarea "dialog" at bounding box center [309, 137] width 109 height 22
type textarea "Ajuste cliente 09.09"
click at [333, 160] on button "Apontar" at bounding box center [344, 163] width 40 height 14
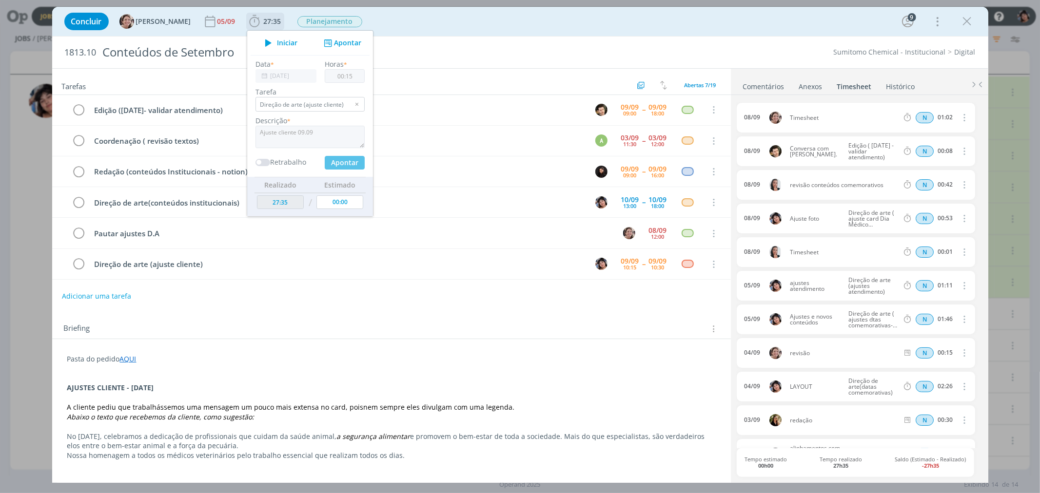
type input "27:50"
type input "00:00"
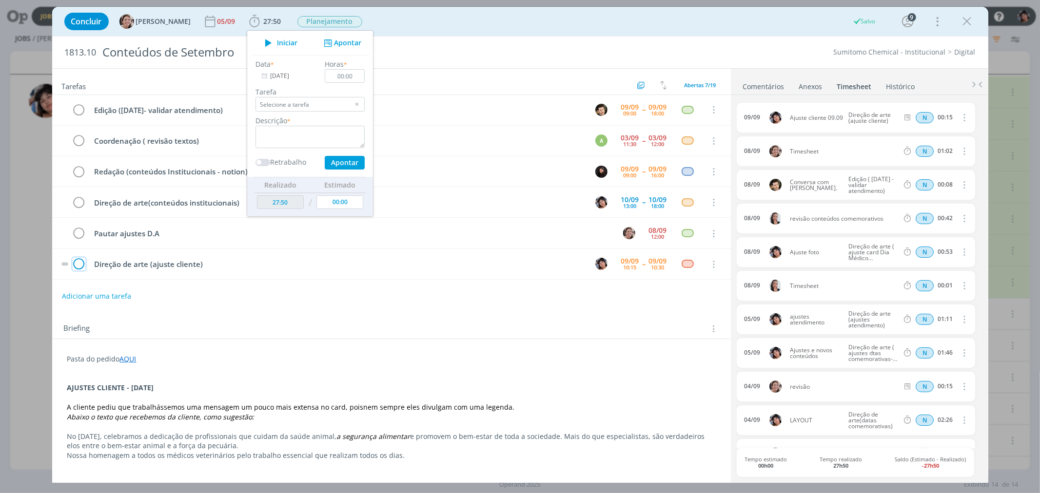
click at [79, 264] on icon "dialog" at bounding box center [79, 264] width 14 height 15
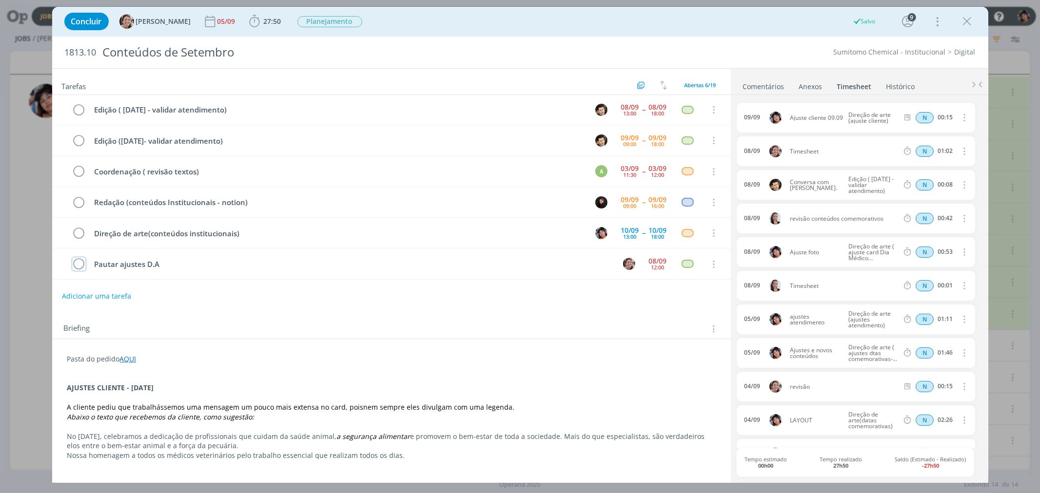
scroll to position [1, 0]
click at [967, 28] on icon "dialog" at bounding box center [967, 21] width 15 height 15
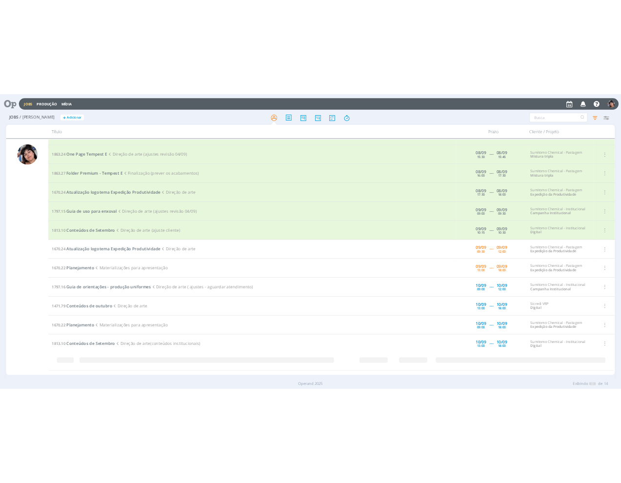
scroll to position [62, 0]
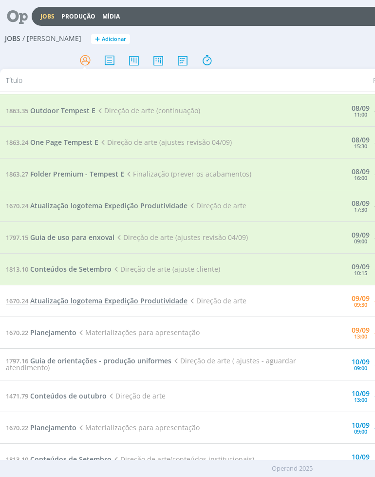
click at [142, 298] on span "Atualização logotema Expedição Produtividade" at bounding box center [108, 300] width 157 height 9
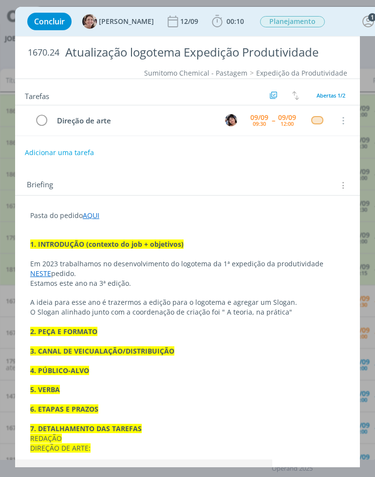
click at [367, 175] on div "Concluir Aline Jackisch 12/09 00:10 Iniciar Apontar Data * 09/09/2025 Horas * 0…" at bounding box center [187, 238] width 375 height 477
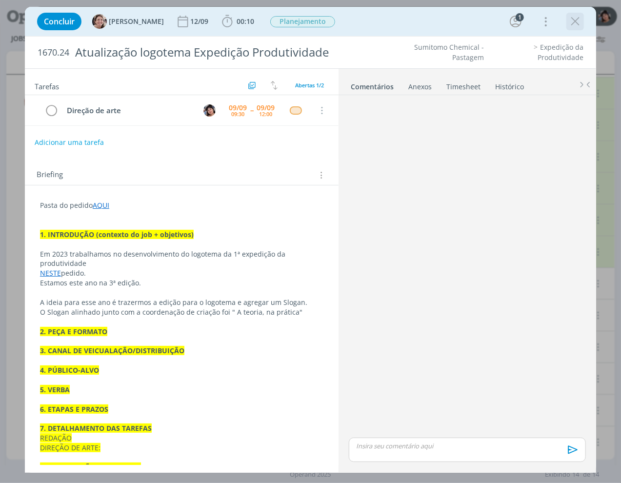
click at [580, 21] on icon "dialog" at bounding box center [574, 21] width 15 height 15
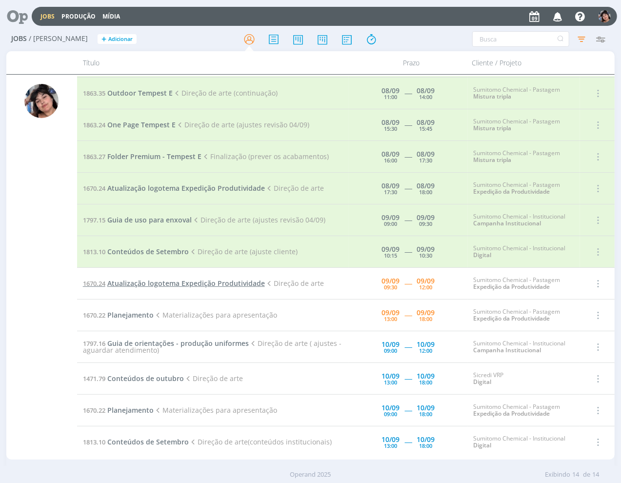
click at [153, 285] on span "Atualização logotema Expedição Produtividade" at bounding box center [185, 282] width 157 height 9
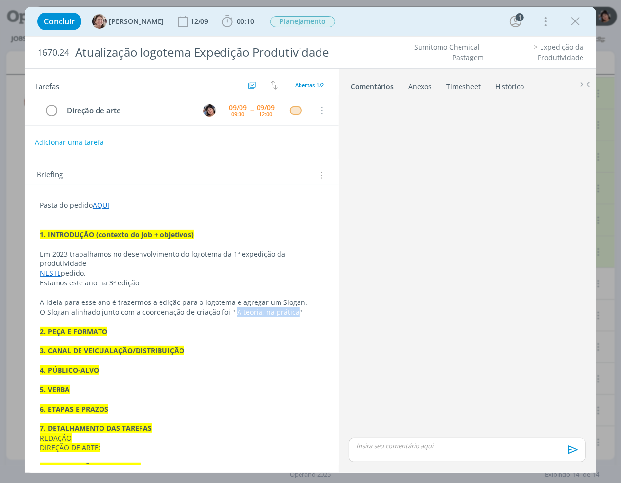
drag, startPoint x: 231, startPoint y: 312, endPoint x: 289, endPoint y: 312, distance: 58.5
click at [289, 312] on p "O Slogan alinhado junto com a coordenação de criação foi " A teoria, na prática"" at bounding box center [181, 312] width 283 height 10
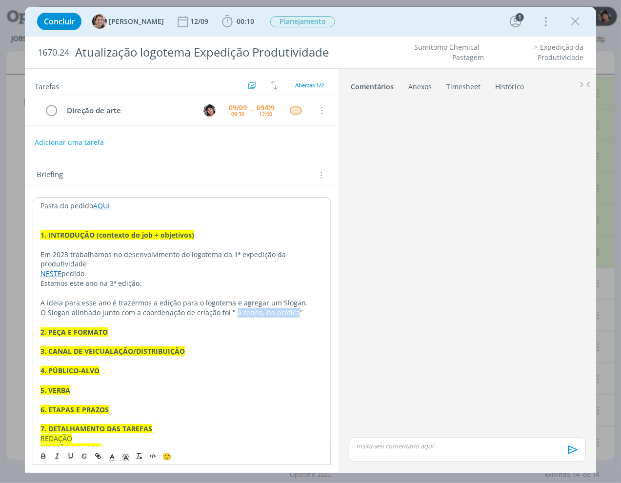
copy p "A teoria, na prática"
click at [570, 24] on icon "dialog" at bounding box center [574, 21] width 15 height 15
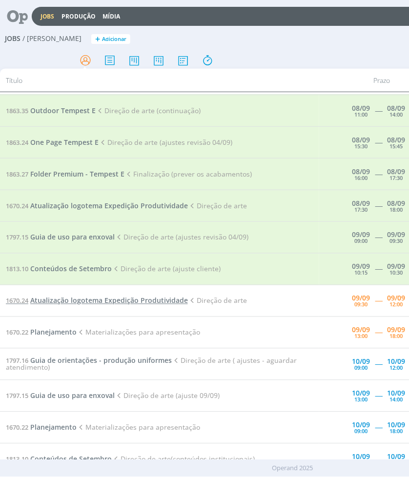
click at [109, 296] on span "Atualização logotema Expedição Produtividade" at bounding box center [108, 300] width 157 height 9
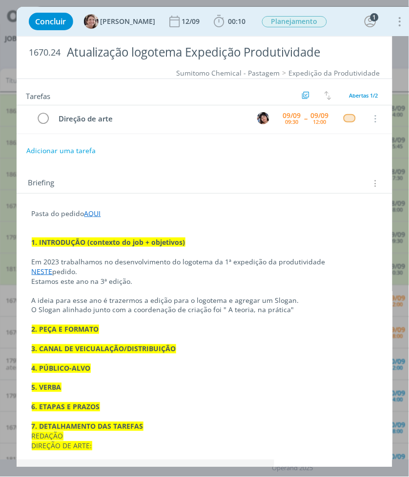
click at [198, 319] on p "dialog" at bounding box center [205, 320] width 346 height 10
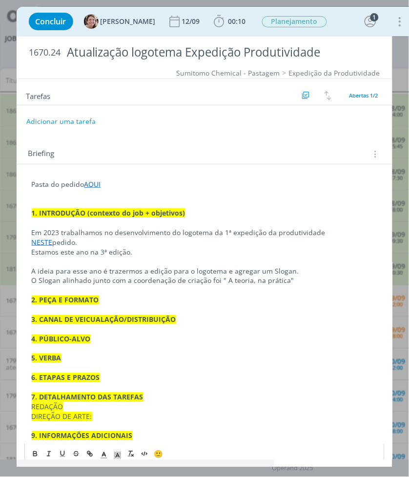
scroll to position [33, 0]
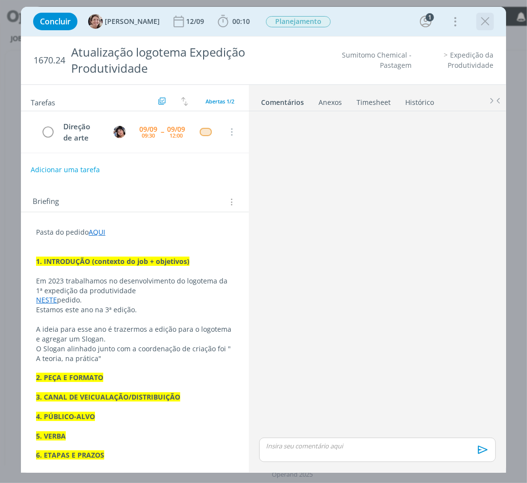
click at [486, 21] on icon "dialog" at bounding box center [485, 21] width 15 height 15
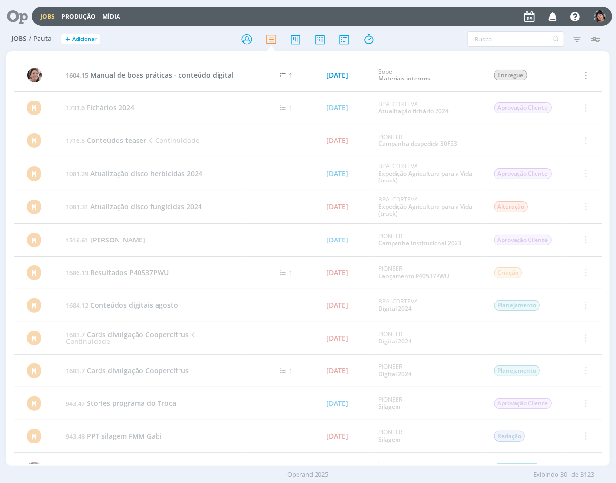
click at [43, 13] on link "Jobs" at bounding box center [47, 16] width 14 height 8
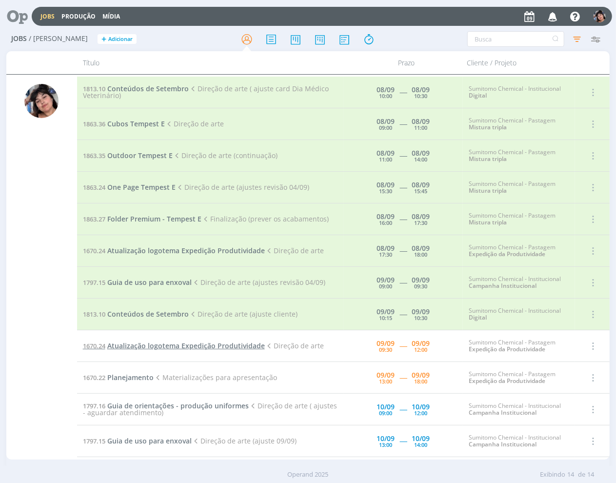
click at [195, 344] on span "Atualização logotema Expedição Produtividade" at bounding box center [185, 345] width 157 height 9
